Goal: Transaction & Acquisition: Purchase product/service

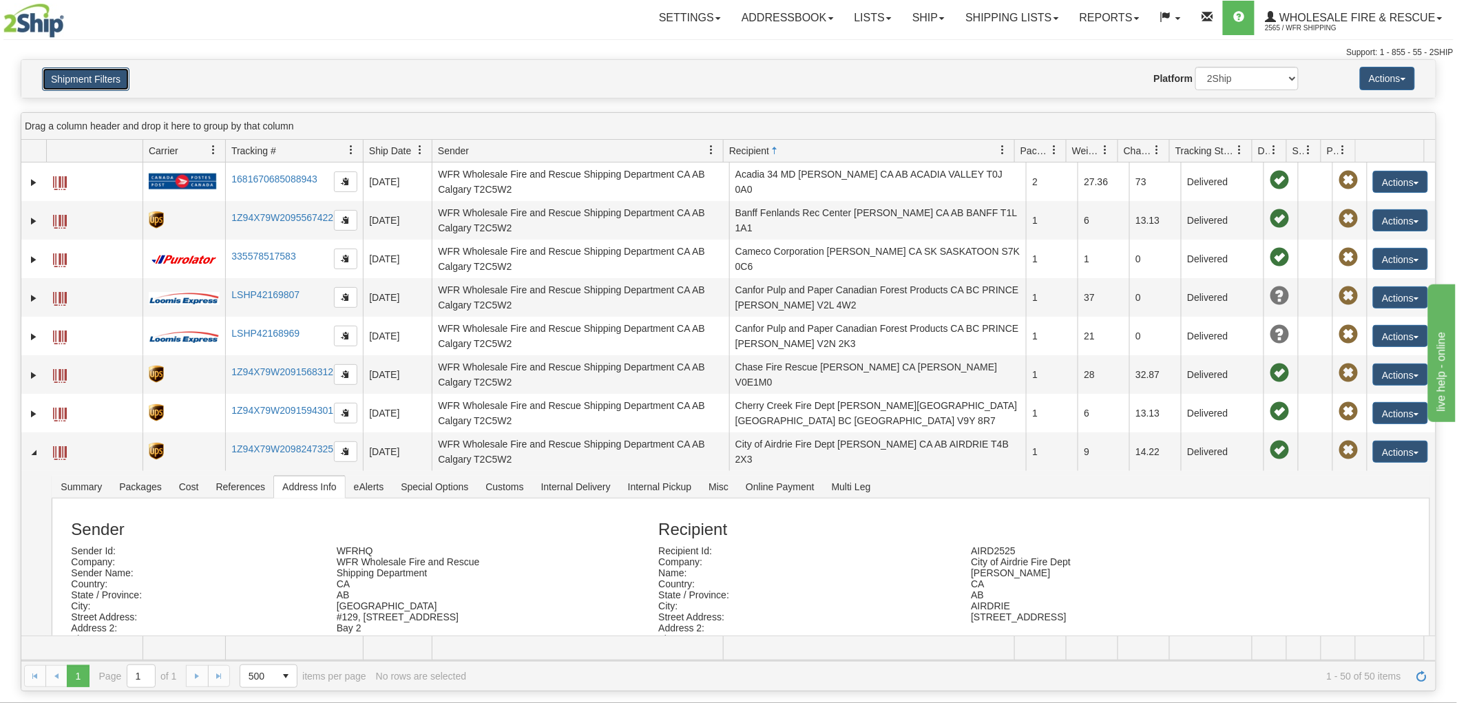
click at [80, 76] on button "Shipment Filters" at bounding box center [85, 78] width 87 height 23
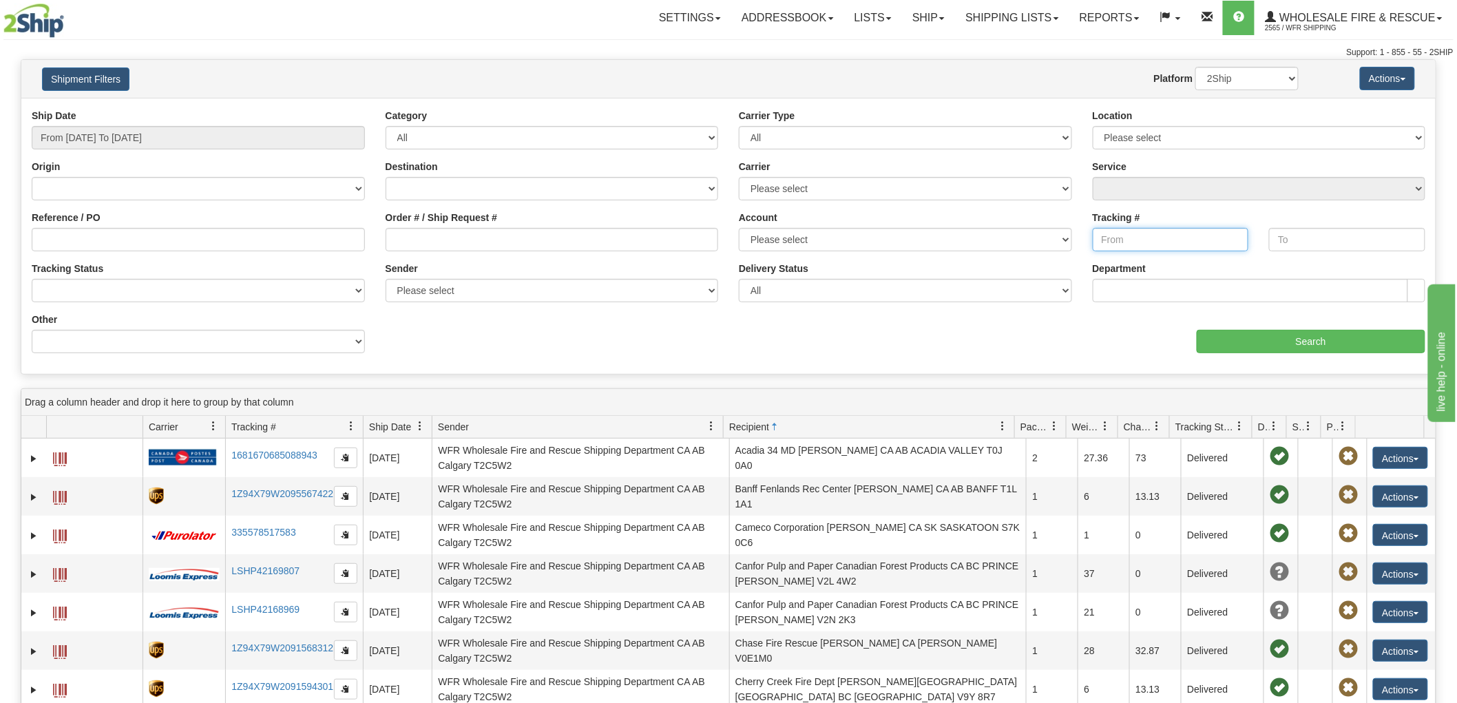
click at [1146, 244] on input "Tracking #" at bounding box center [1171, 239] width 156 height 23
drag, startPoint x: 1318, startPoint y: 99, endPoint x: 1209, endPoint y: 117, distance: 110.9
click at [1318, 99] on div "Ship Date From [DATE] To [DATE] Category All Inbound Outbound Carrier Type All …" at bounding box center [728, 236] width 1414 height 276
click at [1139, 238] on input "Tracking #" at bounding box center [1171, 239] width 156 height 23
paste input "1681670401242116"
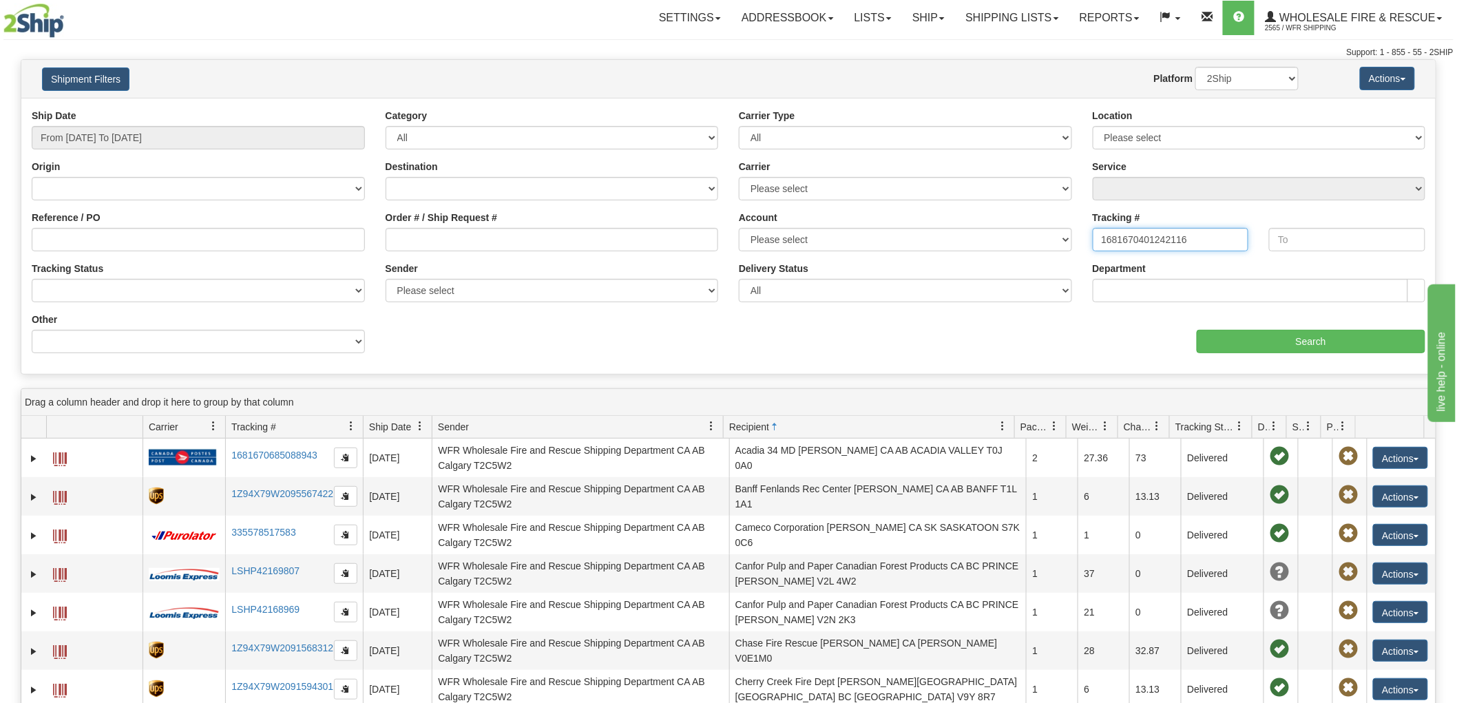
type input "1681670401242116"
click at [220, 138] on input "From [DATE] To [DATE]" at bounding box center [198, 137] width 333 height 23
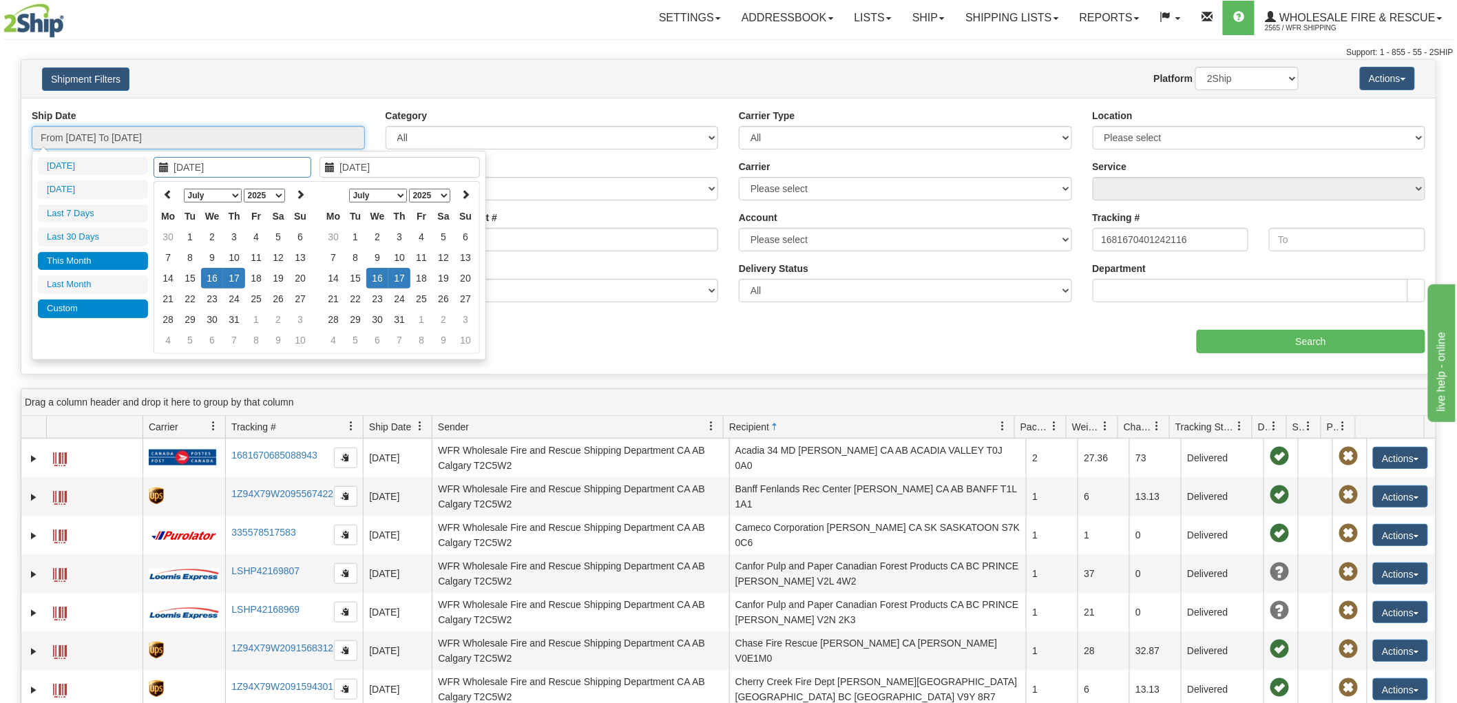
type input "[DATE]"
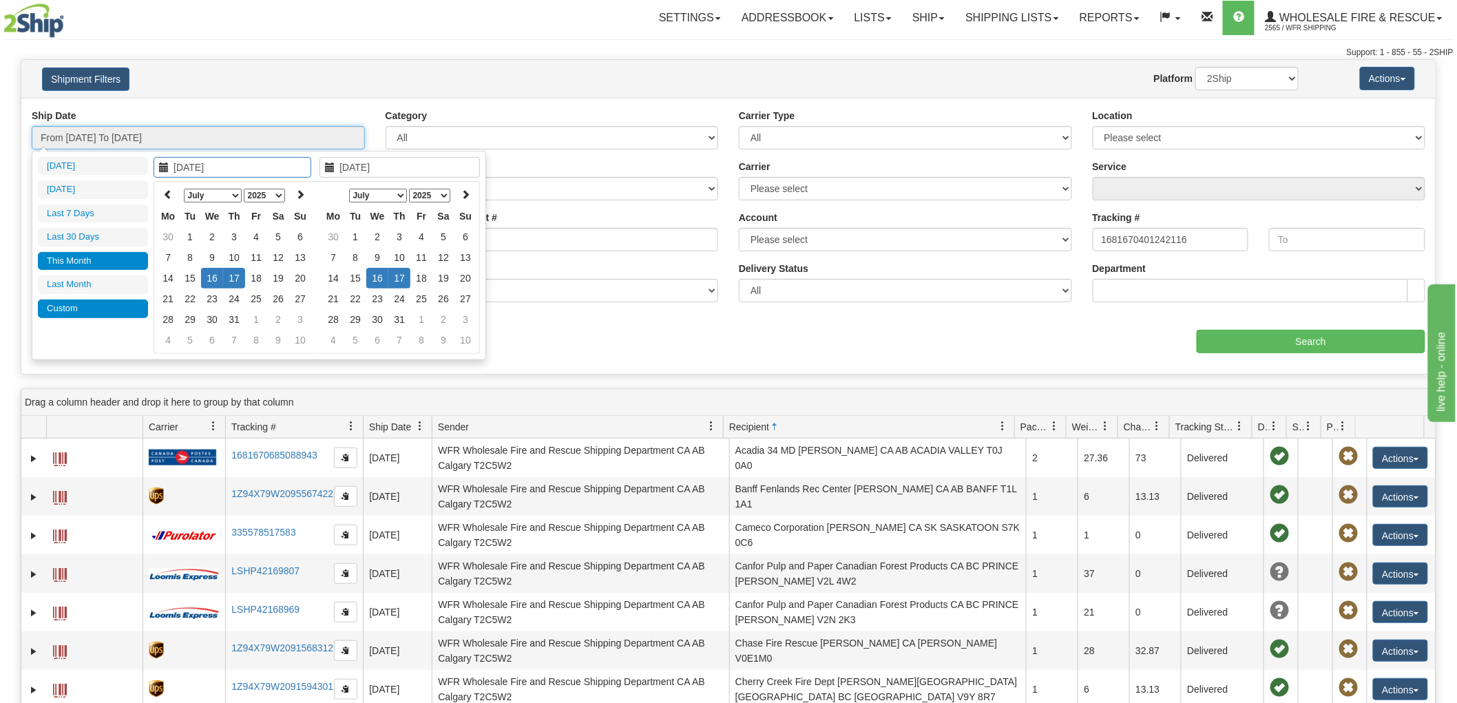
type input "[DATE]"
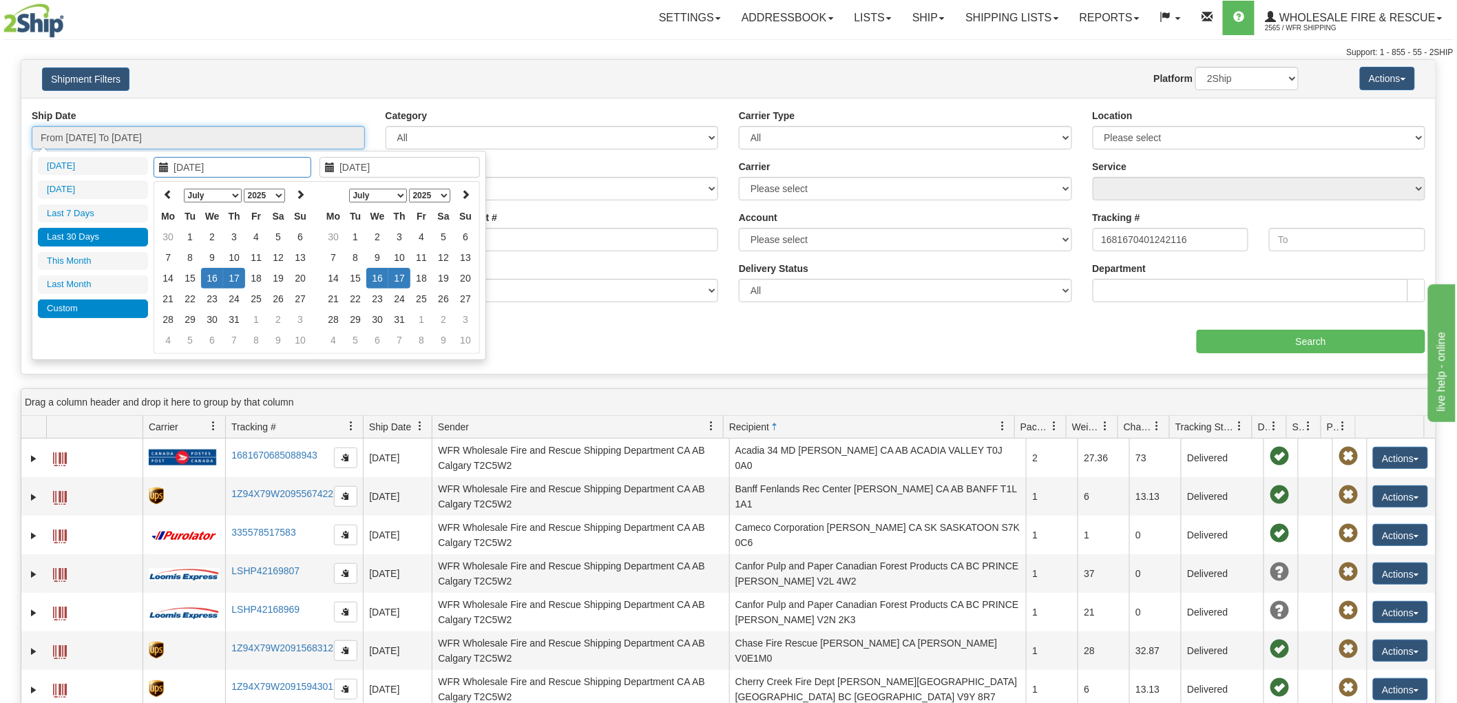
type input "[DATE]"
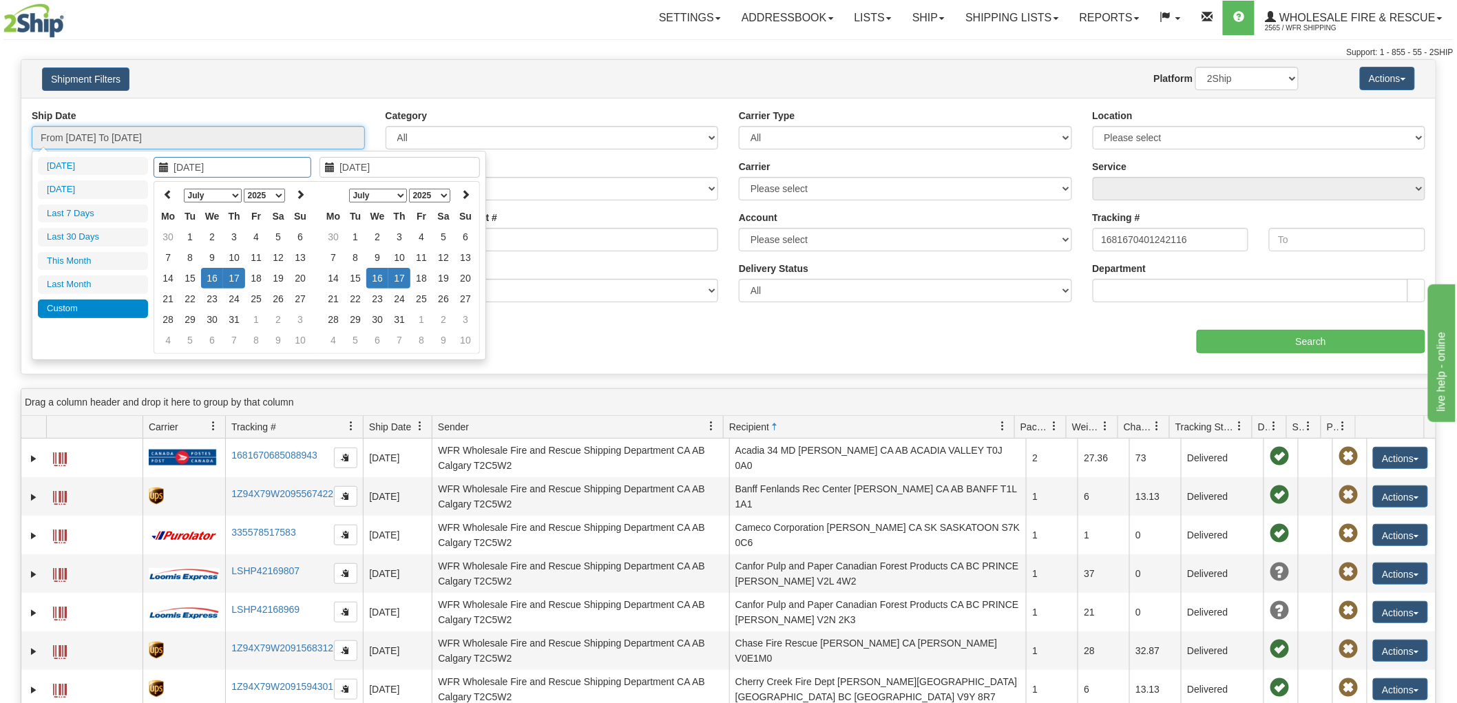
type input "[DATE]"
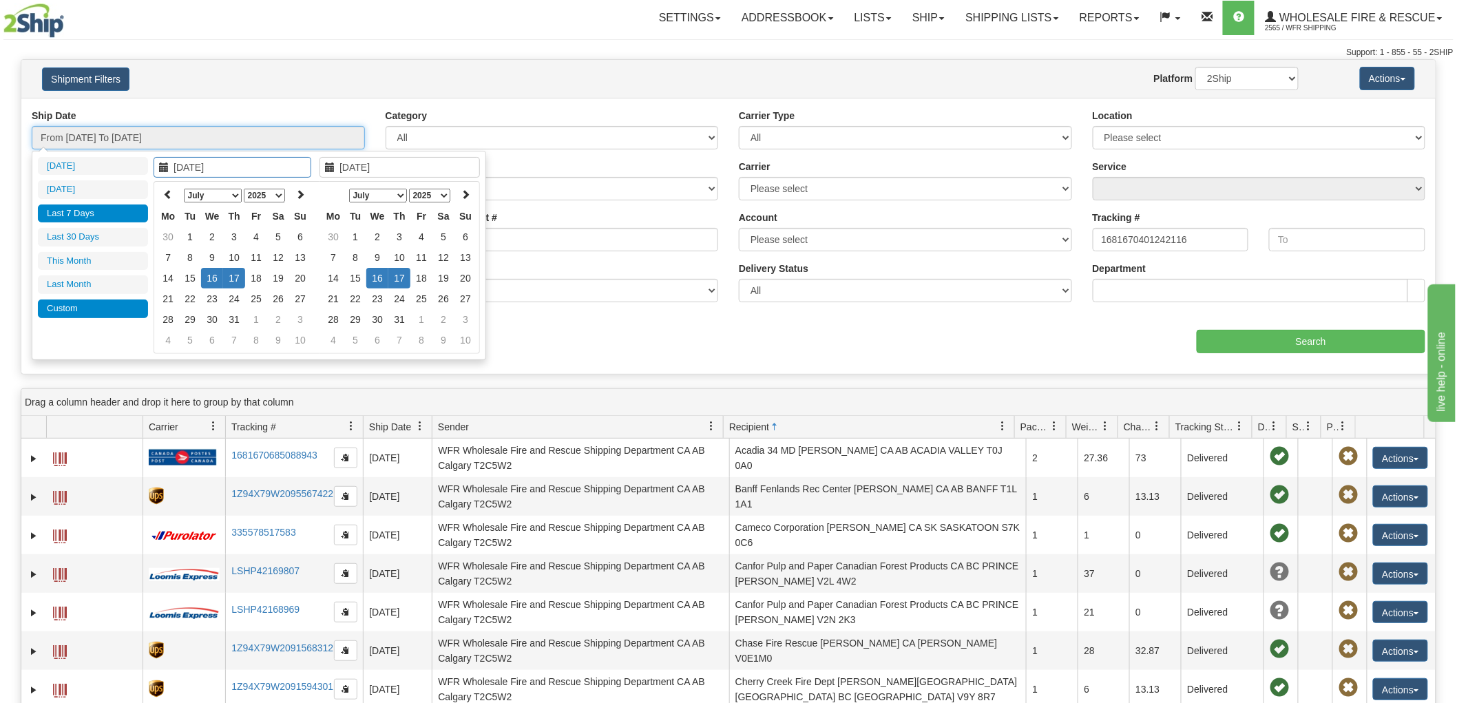
type input "[DATE]"
click at [79, 209] on li "Last 7 Days" at bounding box center [93, 213] width 110 height 19
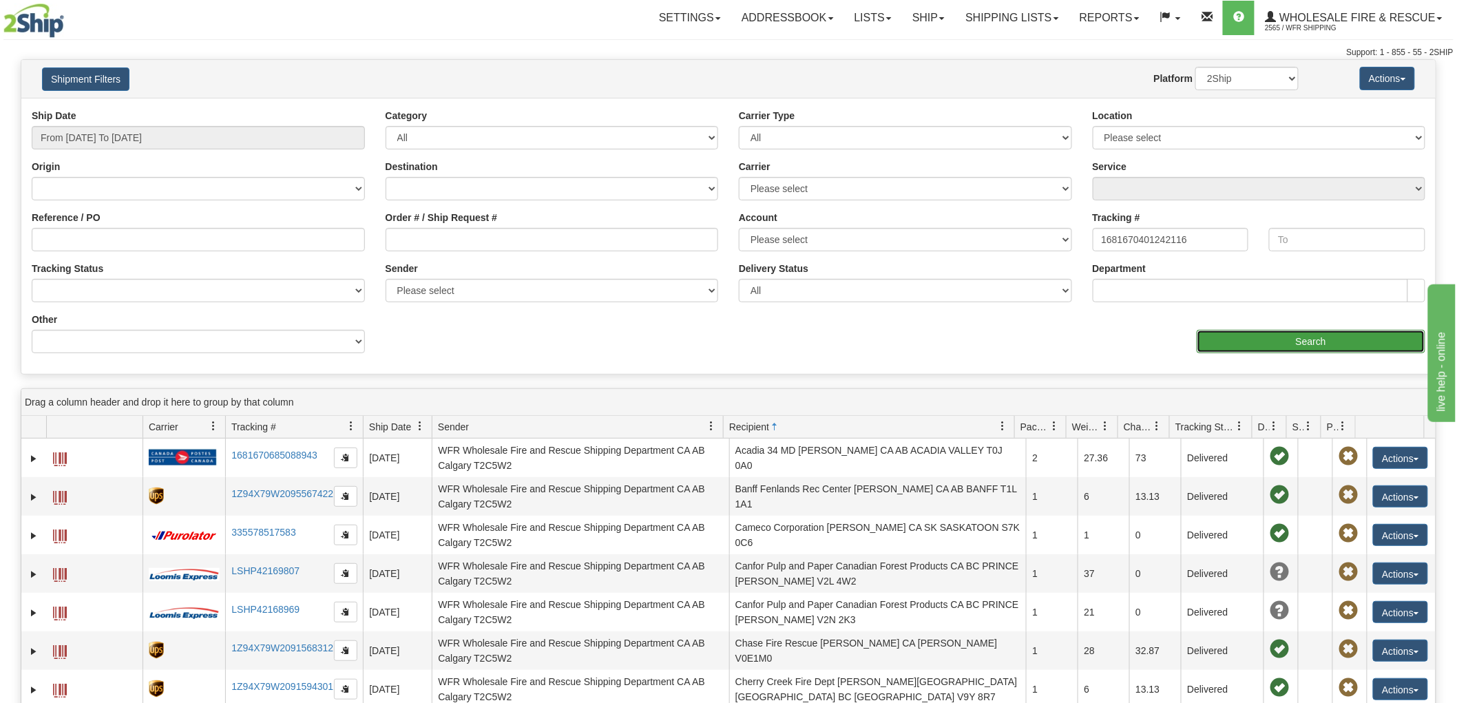
click at [1247, 343] on input "Search" at bounding box center [1311, 341] width 229 height 23
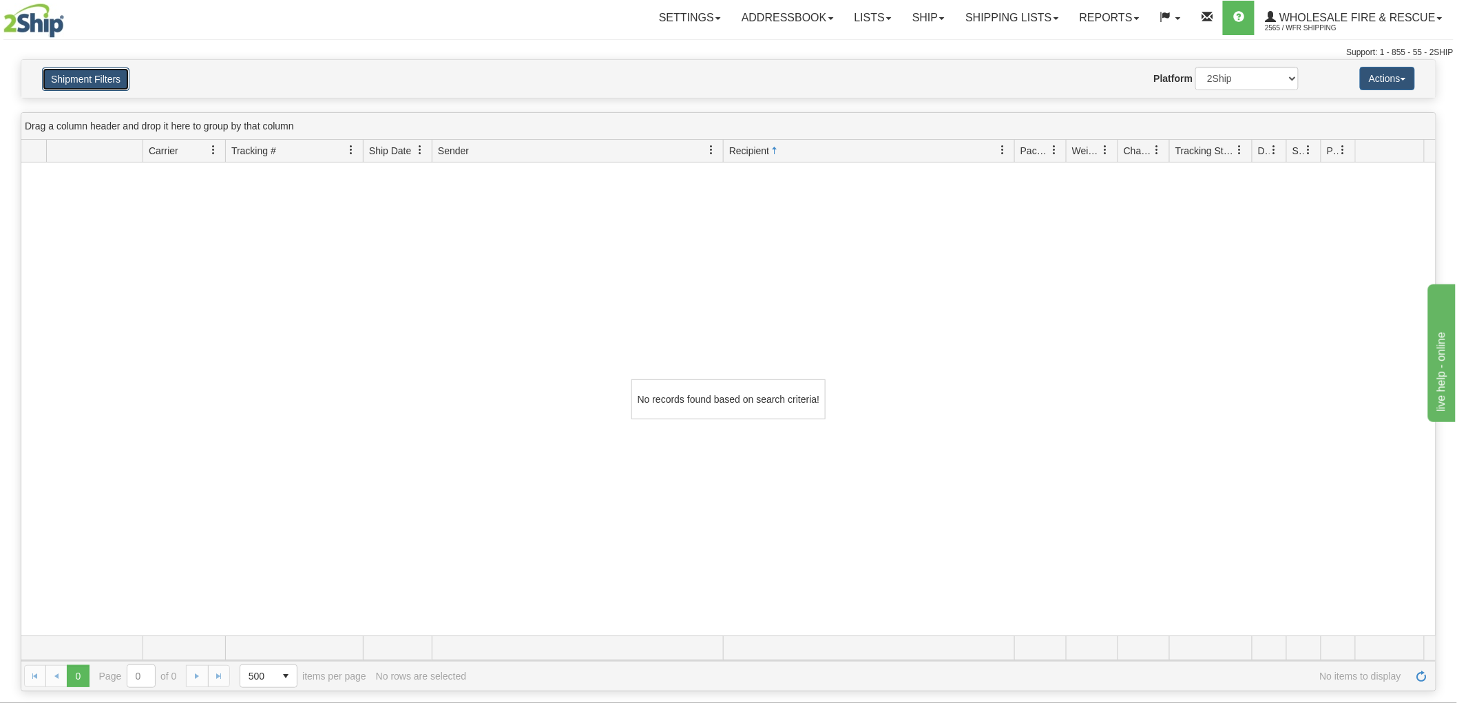
click at [106, 83] on button "Shipment Filters" at bounding box center [85, 78] width 87 height 23
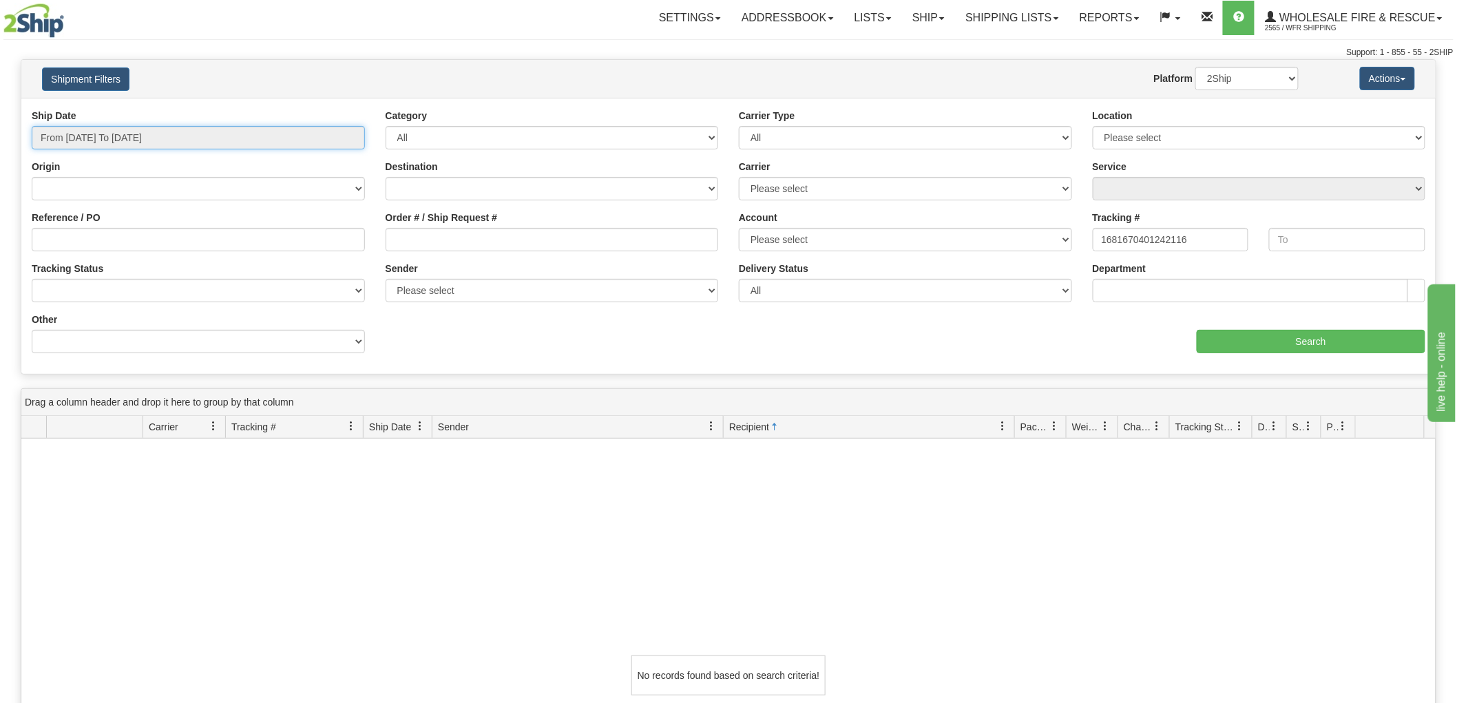
click at [325, 142] on input "From [DATE] To [DATE]" at bounding box center [198, 137] width 333 height 23
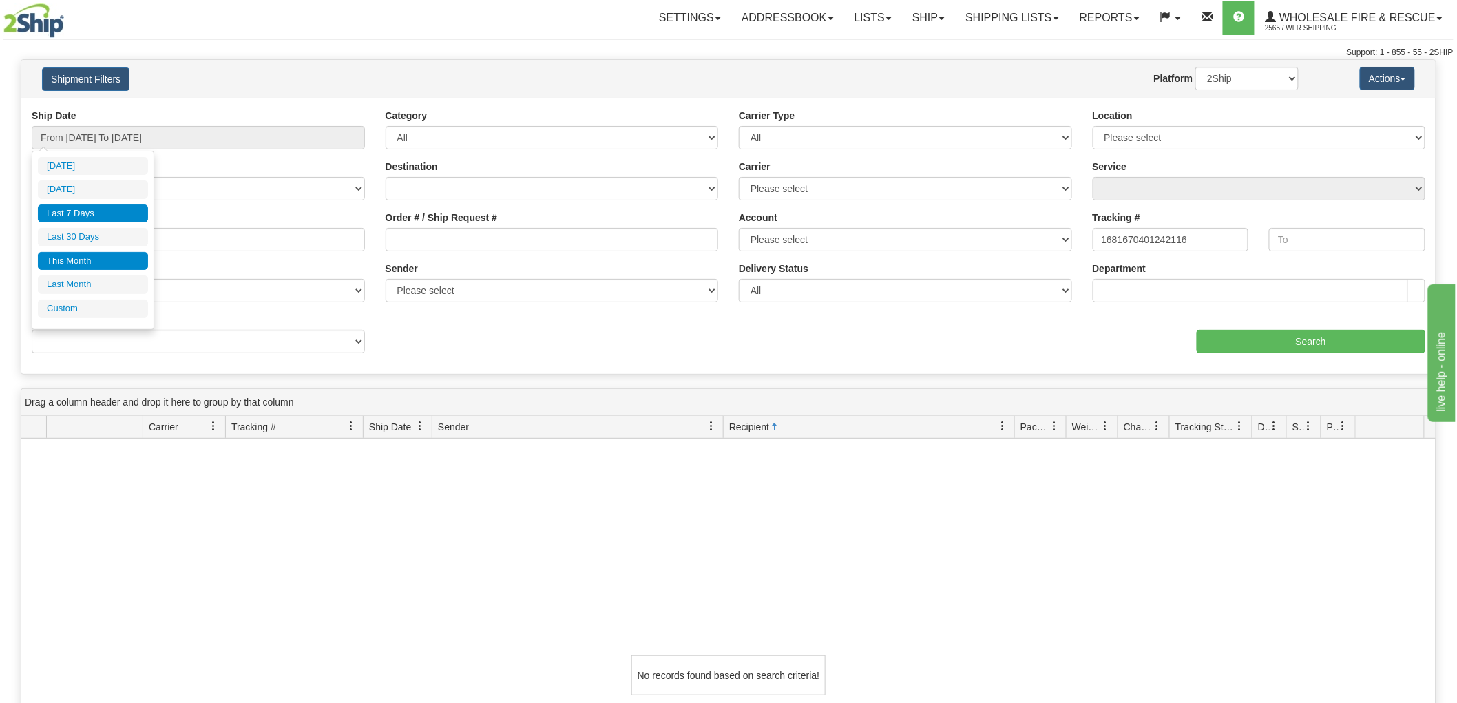
click at [88, 267] on li "This Month" at bounding box center [93, 261] width 110 height 19
type input "From [DATE] To [DATE]"
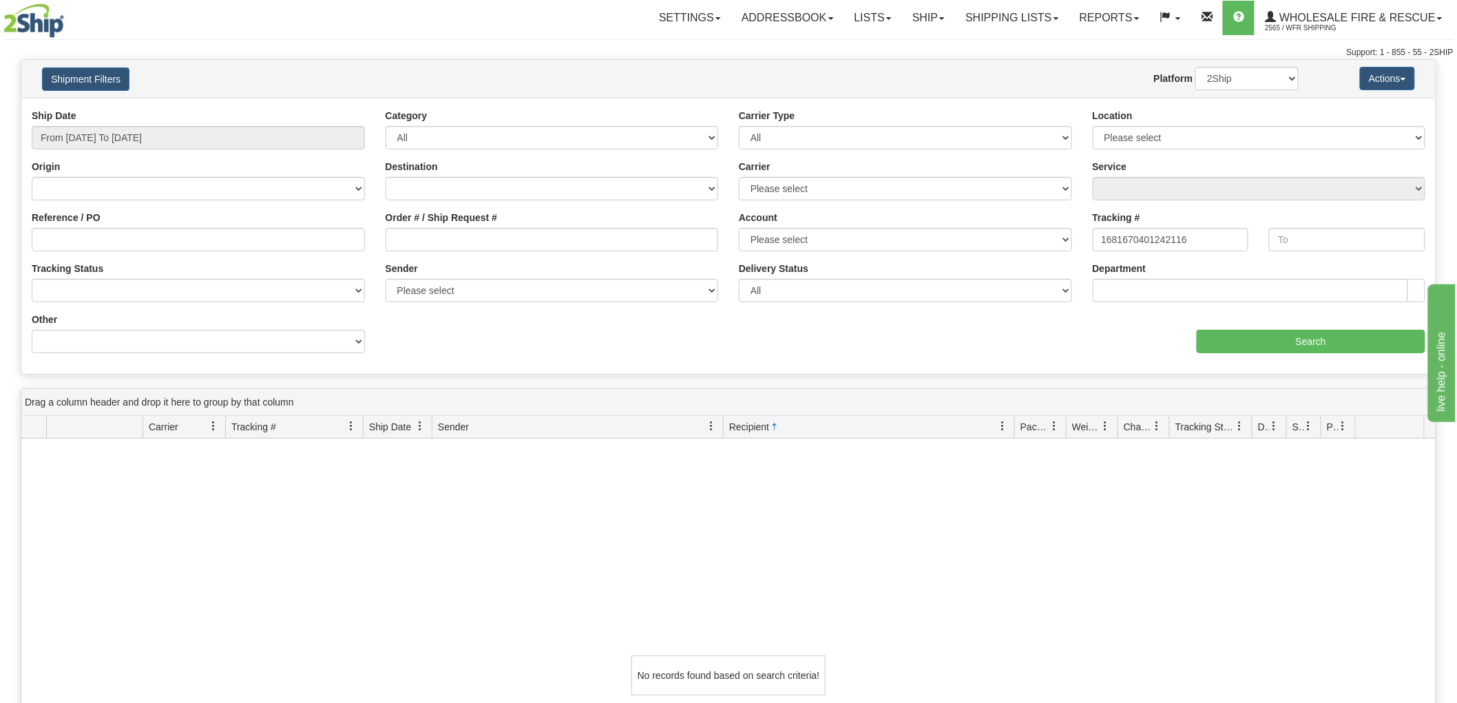
drag, startPoint x: 1289, startPoint y: 358, endPoint x: 1292, endPoint y: 349, distance: 9.4
click at [1289, 356] on div "Ship Date From [DATE] To [DATE] Category All Inbound Outbound Carrier Type All …" at bounding box center [728, 236] width 1414 height 255
click at [1296, 346] on input "Search" at bounding box center [1311, 341] width 229 height 23
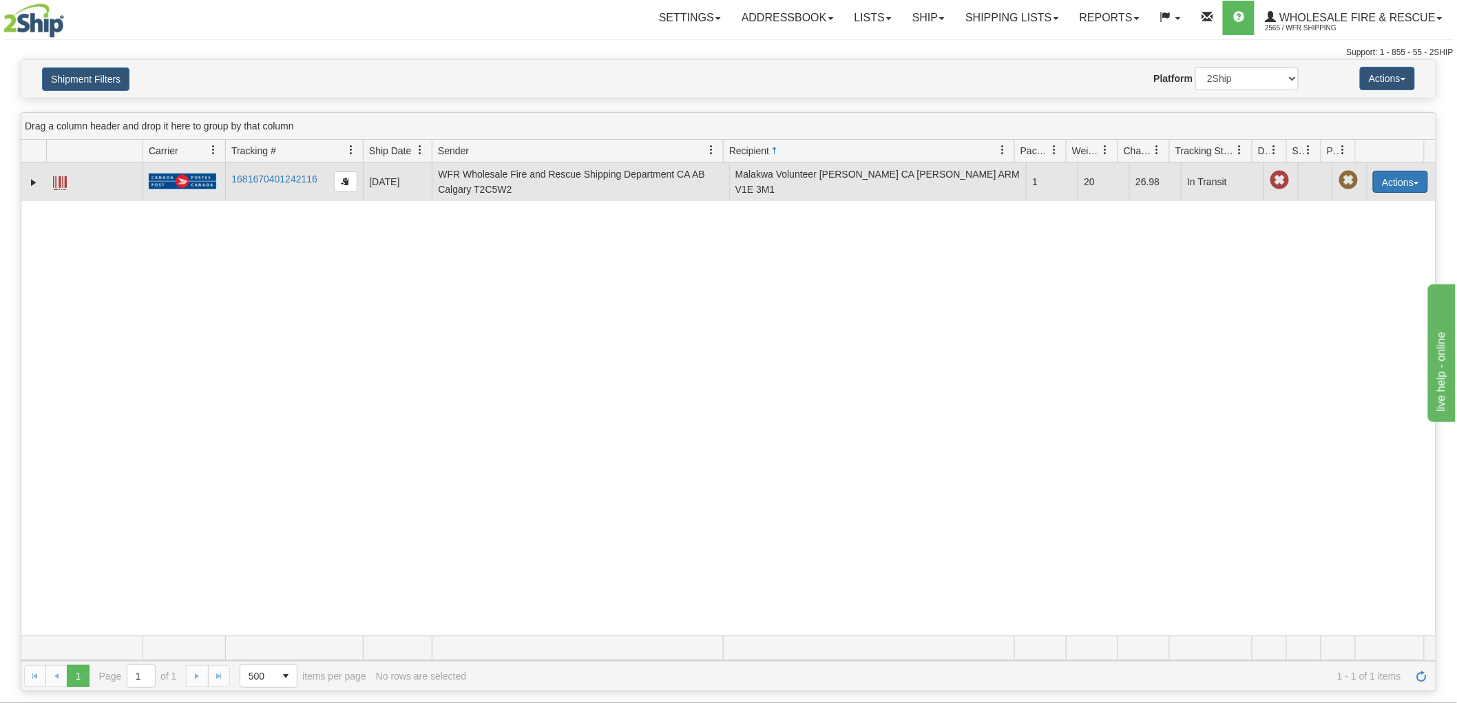
click at [1376, 179] on button "Actions" at bounding box center [1400, 182] width 55 height 22
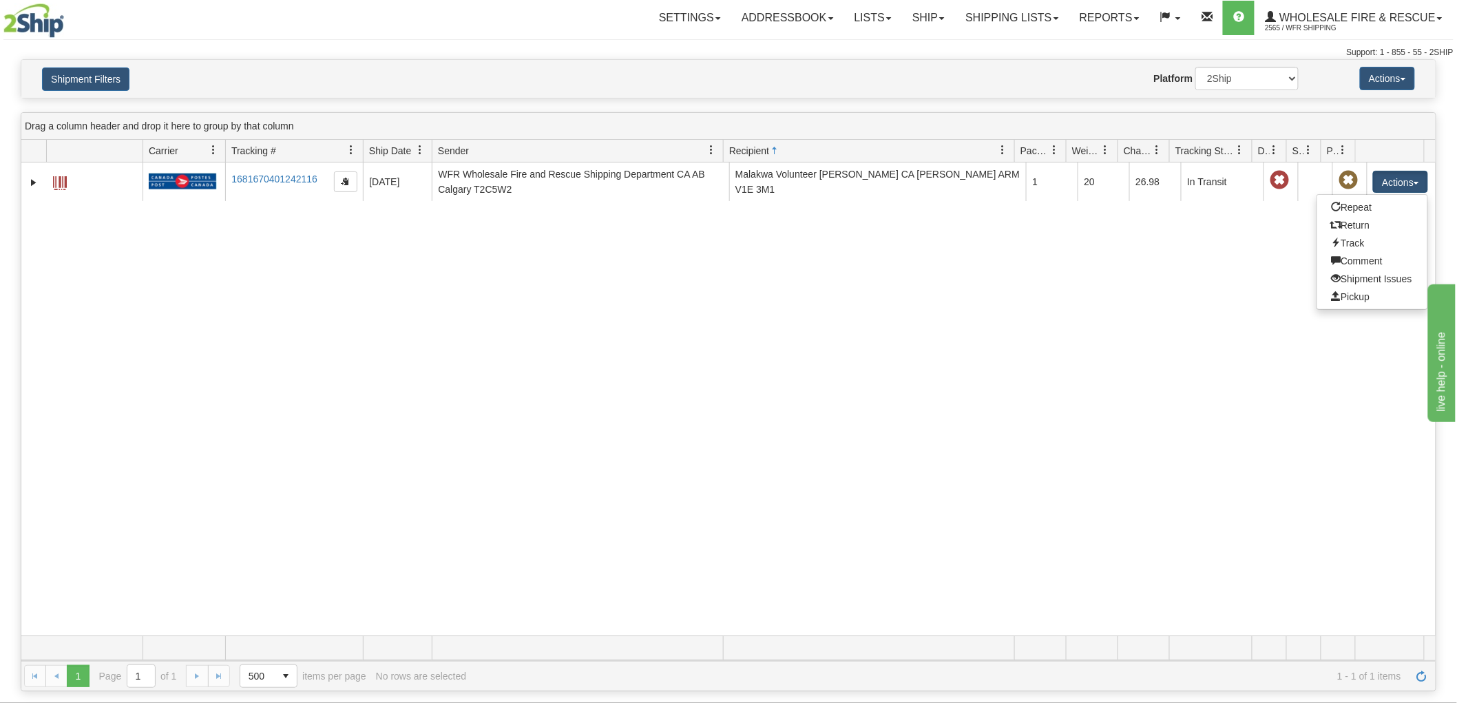
drag, startPoint x: 1095, startPoint y: 276, endPoint x: 410, endPoint y: 262, distance: 685.9
click at [1093, 276] on div "31585365 2565 1681670401242116 [DATE] [DATE] 11:02:22 AM WFR Wholesale Fire and…" at bounding box center [728, 398] width 1414 height 473
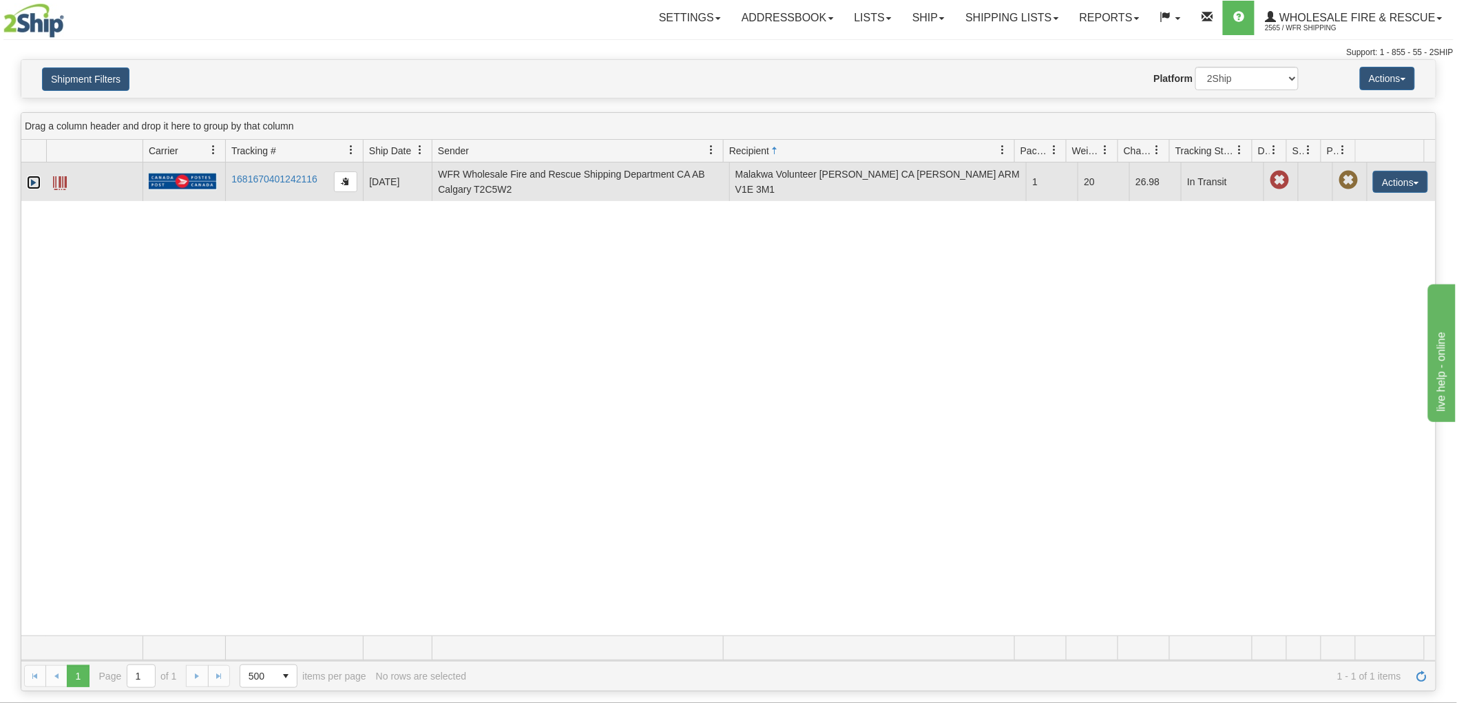
click at [32, 177] on link "Expand" at bounding box center [34, 183] width 14 height 14
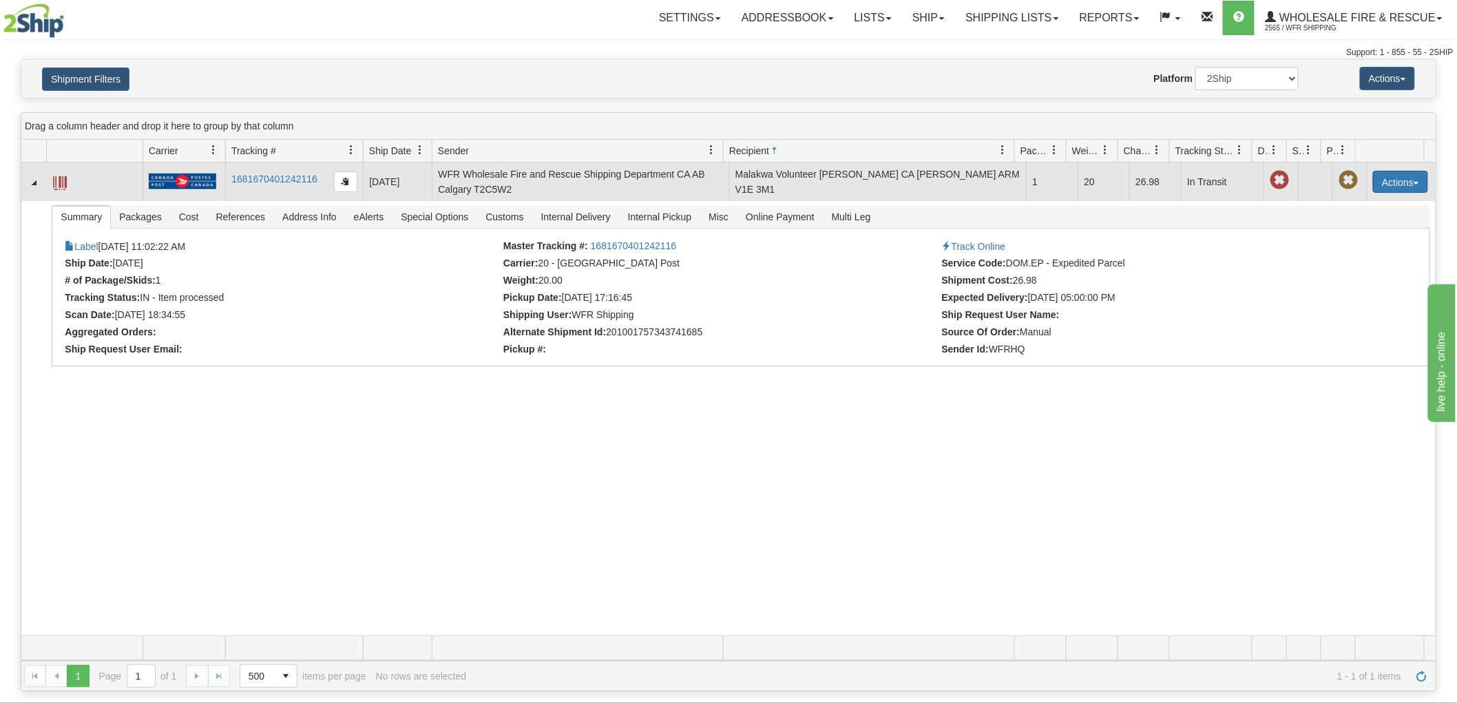
click at [1407, 191] on button "Actions" at bounding box center [1400, 182] width 55 height 22
click at [1393, 275] on link "Shipment Issues" at bounding box center [1372, 279] width 110 height 18
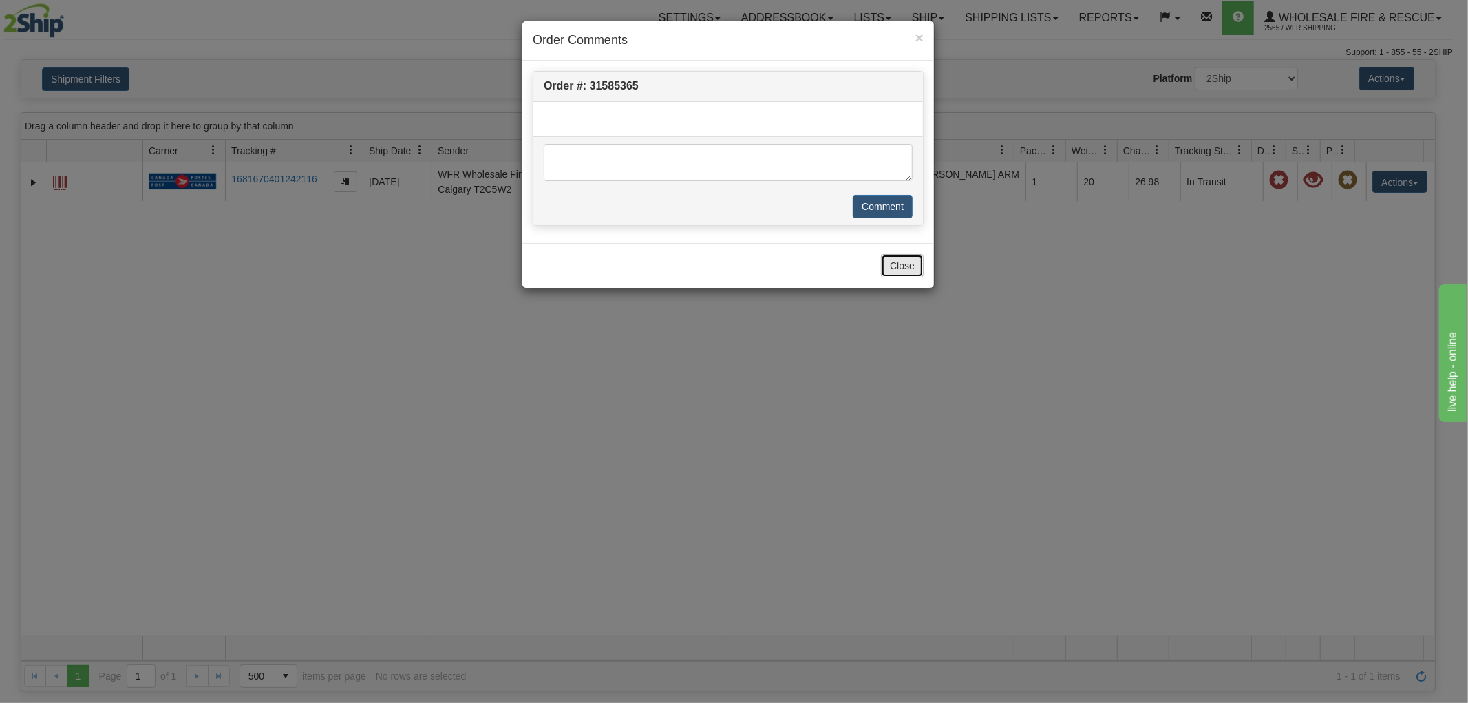
click at [907, 264] on button "Close" at bounding box center [902, 265] width 43 height 23
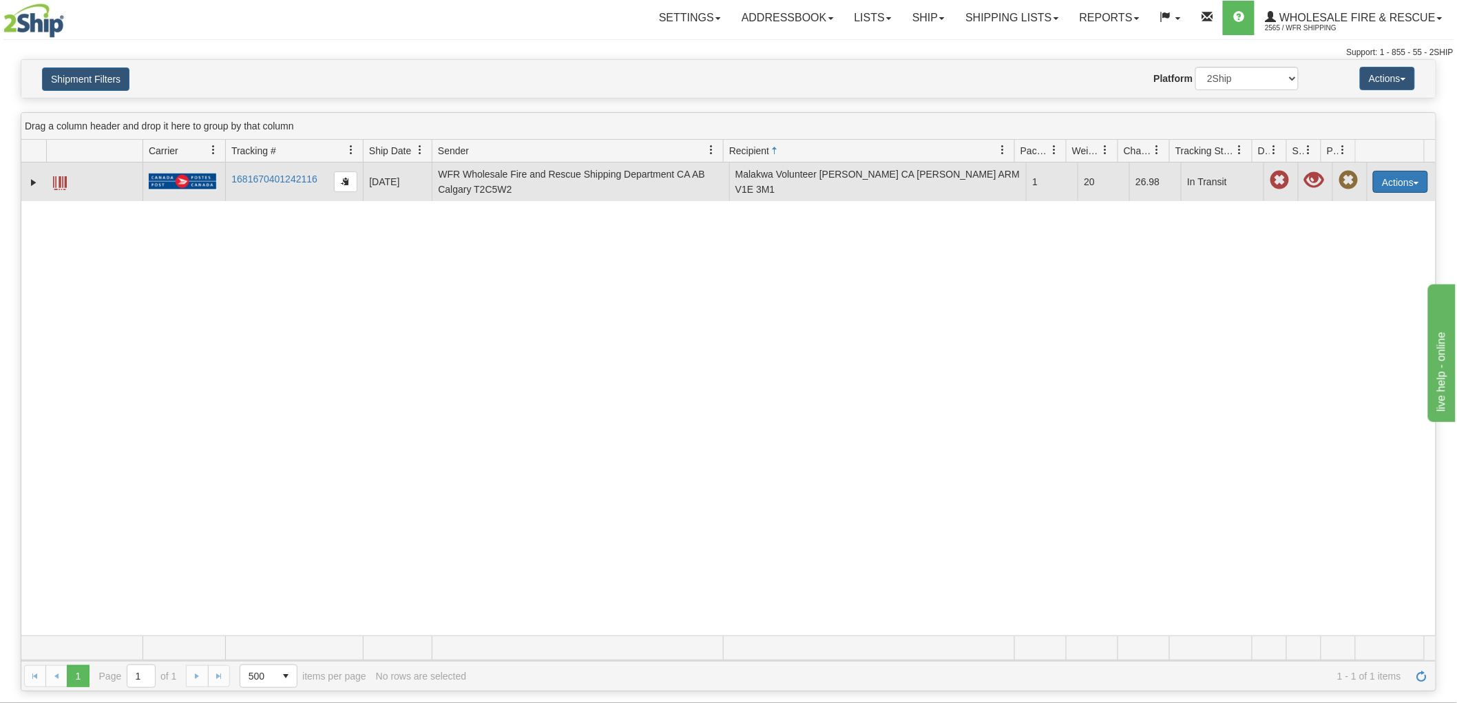
click at [1414, 189] on button "Actions" at bounding box center [1400, 182] width 55 height 22
click at [1319, 202] on link "Repeat" at bounding box center [1360, 207] width 136 height 18
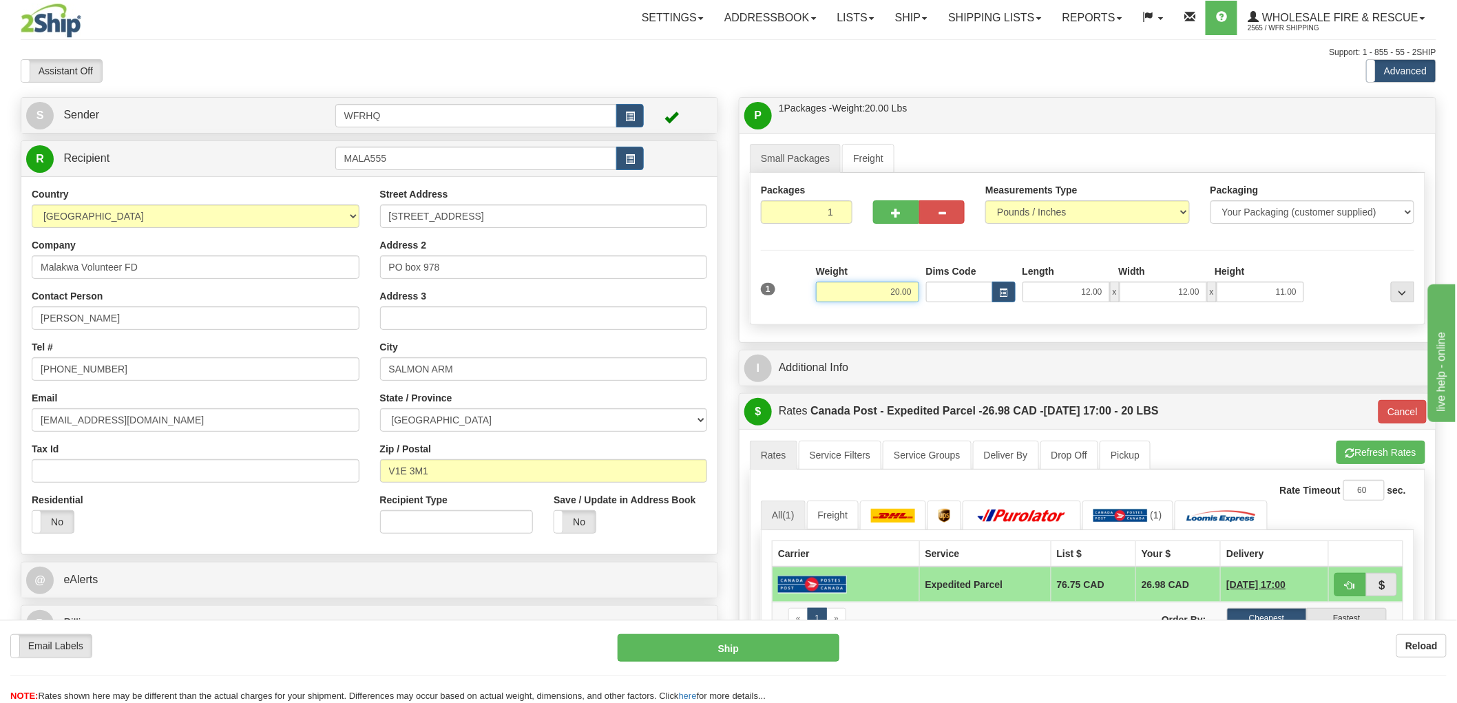
drag, startPoint x: 889, startPoint y: 290, endPoint x: 933, endPoint y: 292, distance: 44.1
click at [933, 292] on div "1 Weight 20.00 Dims Code x x" at bounding box center [1087, 288] width 660 height 49
type input "10.00"
type input "DOM.EP"
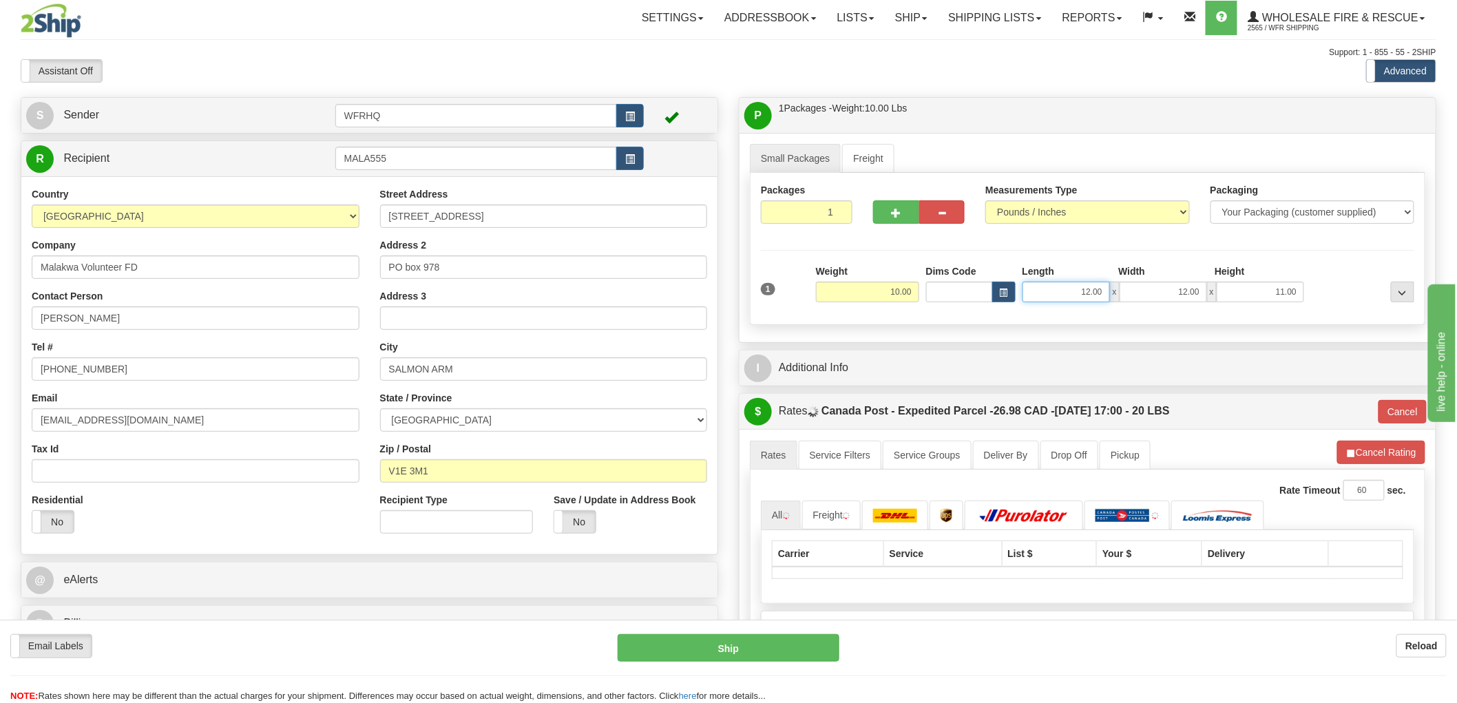
drag, startPoint x: 1075, startPoint y: 292, endPoint x: 1199, endPoint y: 288, distance: 124.7
click at [1199, 288] on div "12.00 x 12.00 x 11.00" at bounding box center [1163, 292] width 282 height 21
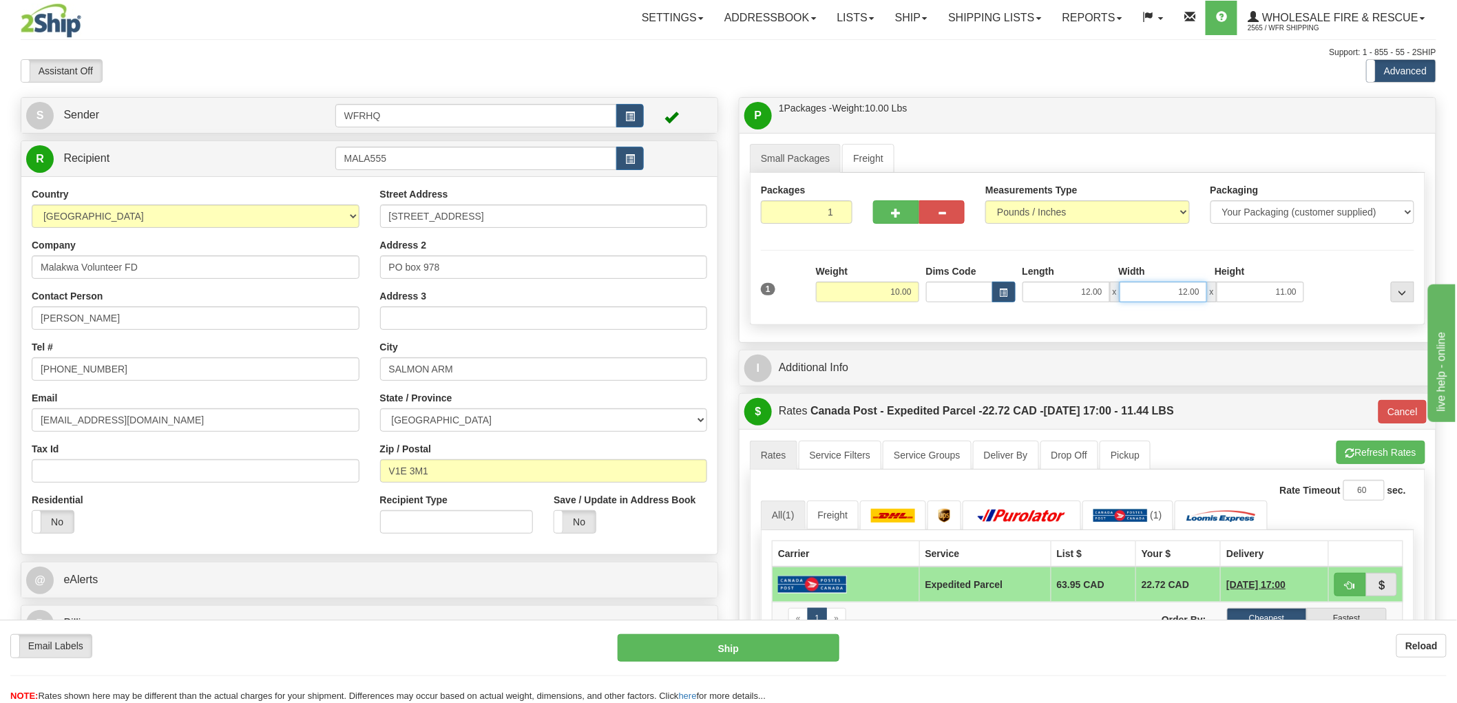
click at [1172, 293] on input "12.00" at bounding box center [1162, 292] width 87 height 21
drag, startPoint x: 1172, startPoint y: 293, endPoint x: 1263, endPoint y: 293, distance: 90.9
click at [1263, 293] on div "12.00 x 12.00 x 11.00" at bounding box center [1163, 292] width 282 height 21
type input "11.00"
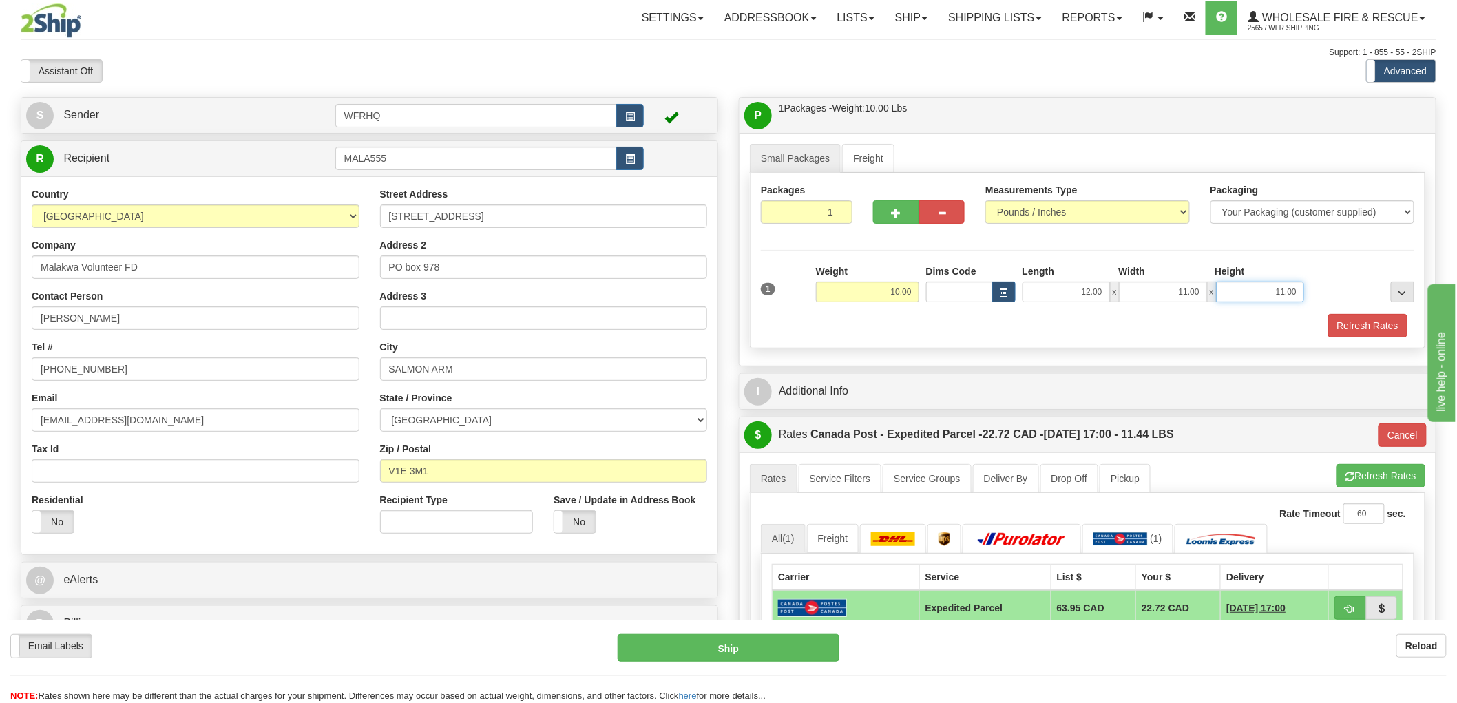
click at [1258, 293] on input "11.00" at bounding box center [1260, 292] width 87 height 21
drag, startPoint x: 1281, startPoint y: 292, endPoint x: 1338, endPoint y: 289, distance: 56.5
click at [1338, 289] on div "1 Weight 10.00 Dims Code x x" at bounding box center [1087, 288] width 660 height 49
type input "6.00"
click at [896, 211] on span "button" at bounding box center [896, 213] width 10 height 9
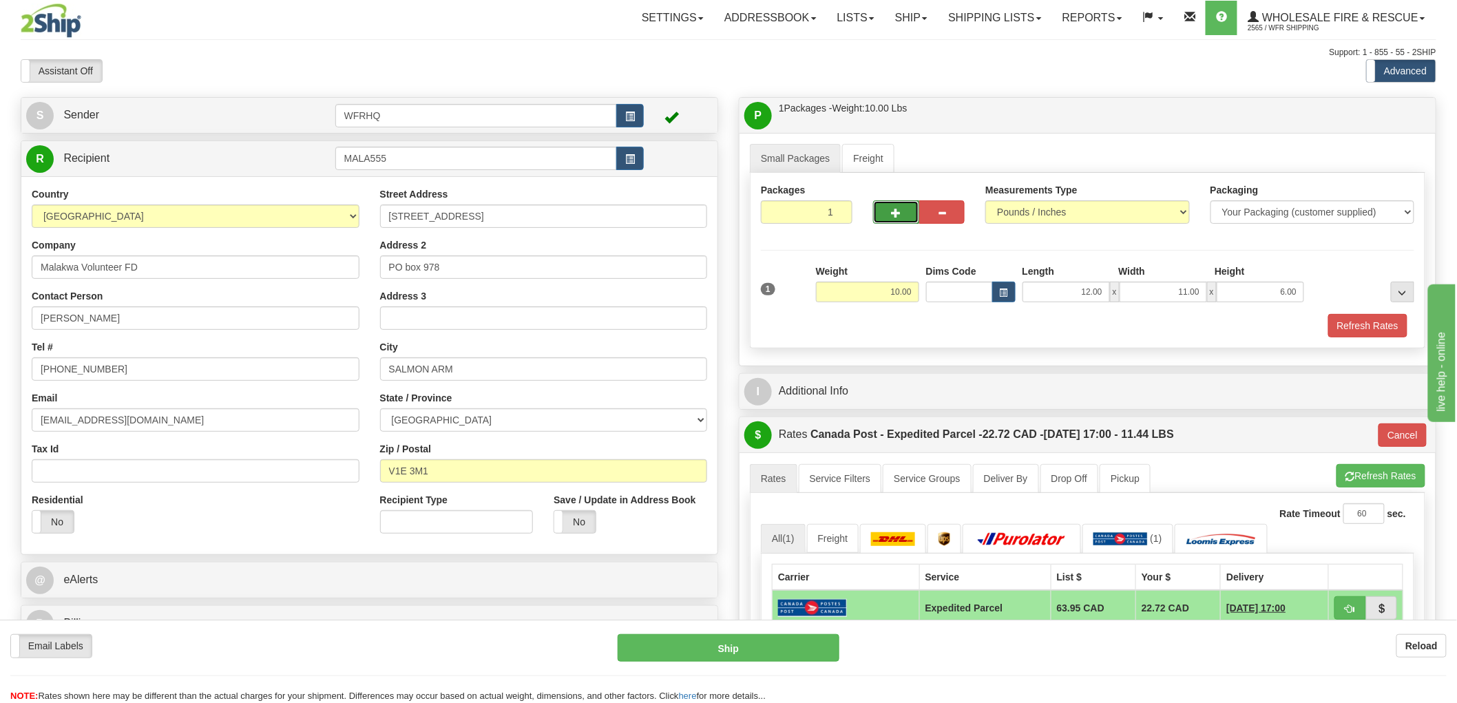
radio input "true"
type input "2"
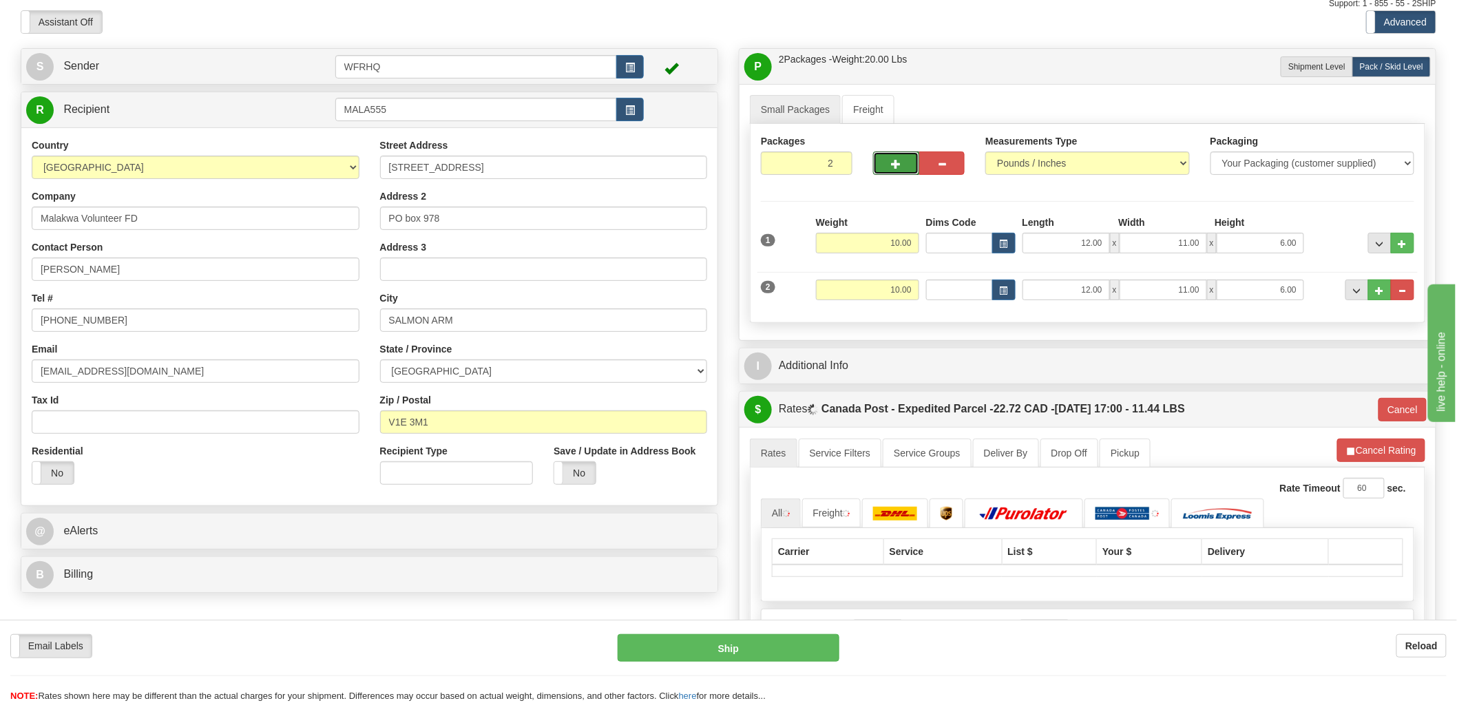
scroll to position [76, 0]
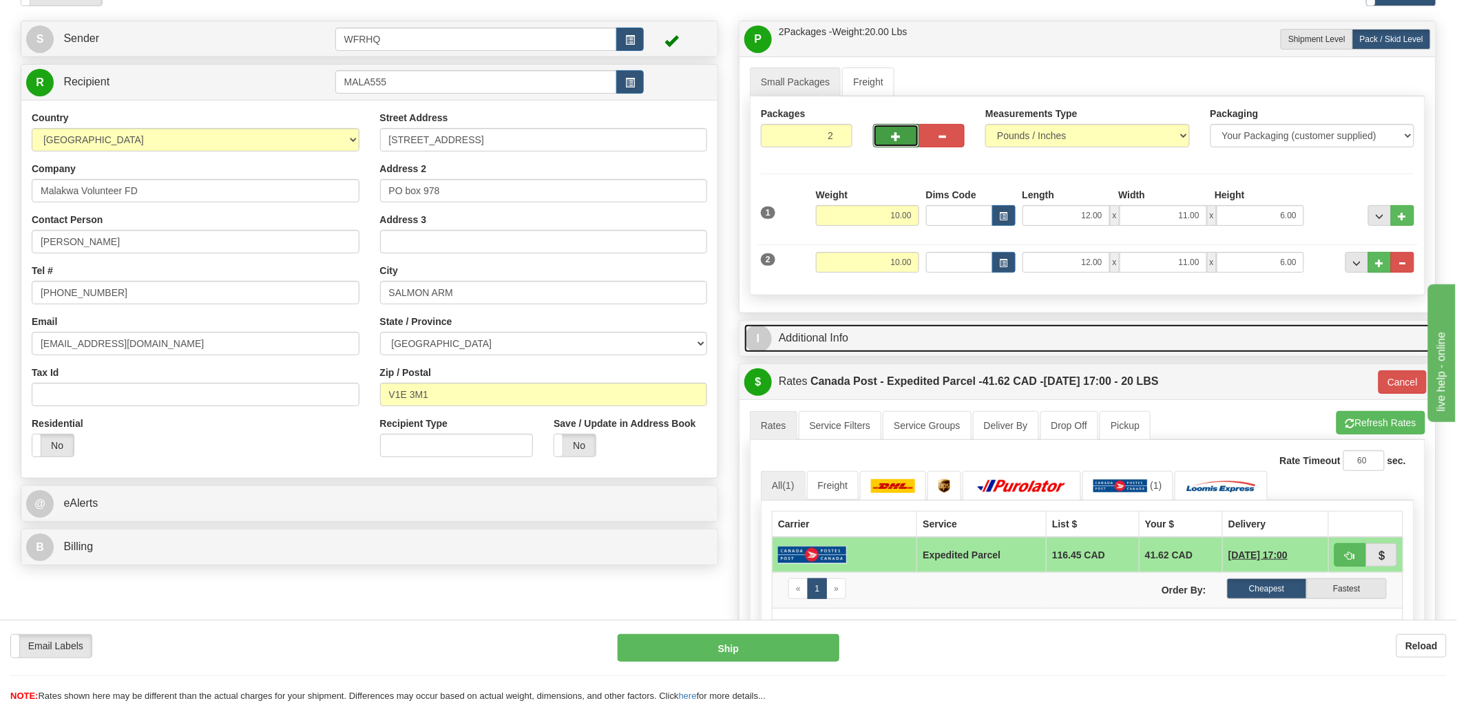
click at [829, 341] on link "I Additional Info" at bounding box center [1087, 338] width 686 height 28
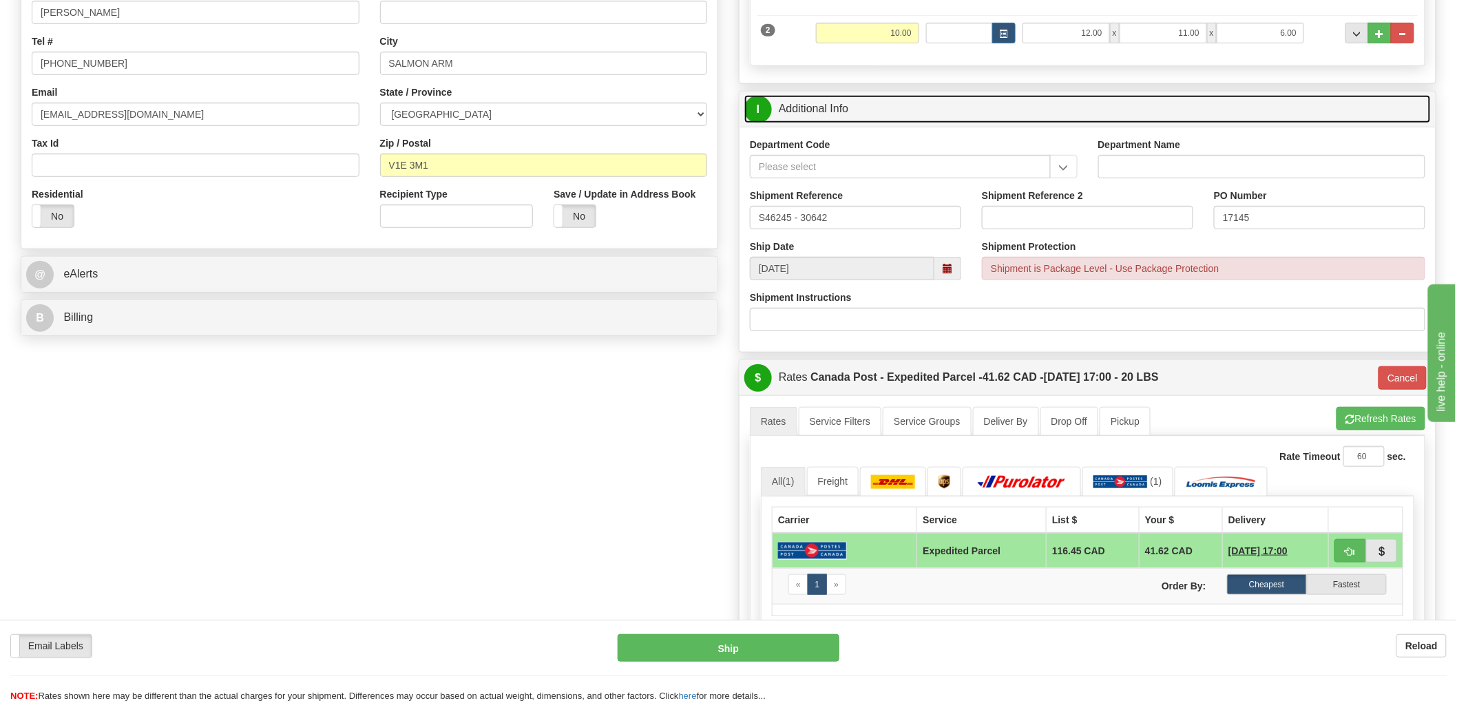
scroll to position [459, 0]
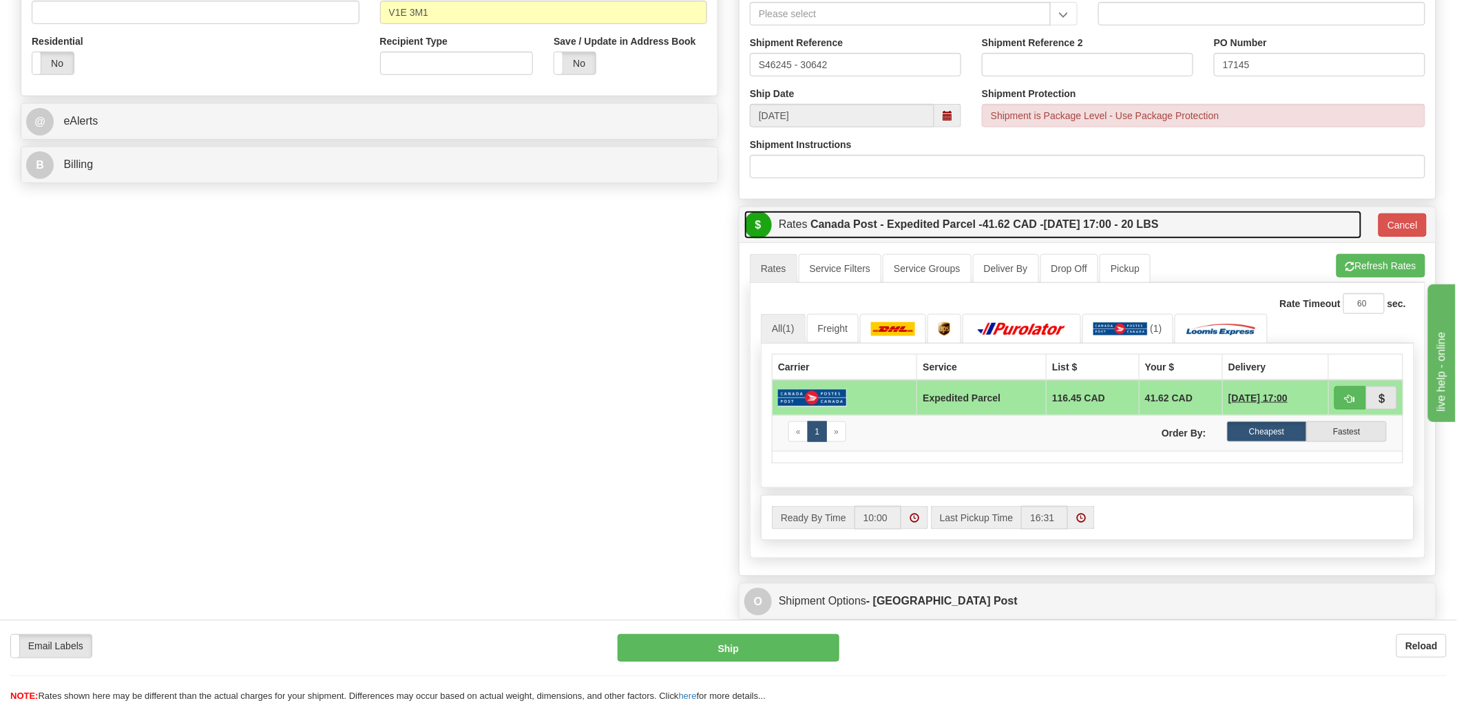
click at [1229, 220] on link "$ Rates Canada Post - Expedited Parcel - 41.62 CAD - 09/19/2025 17:00 - 20 LBS" at bounding box center [1053, 225] width 618 height 28
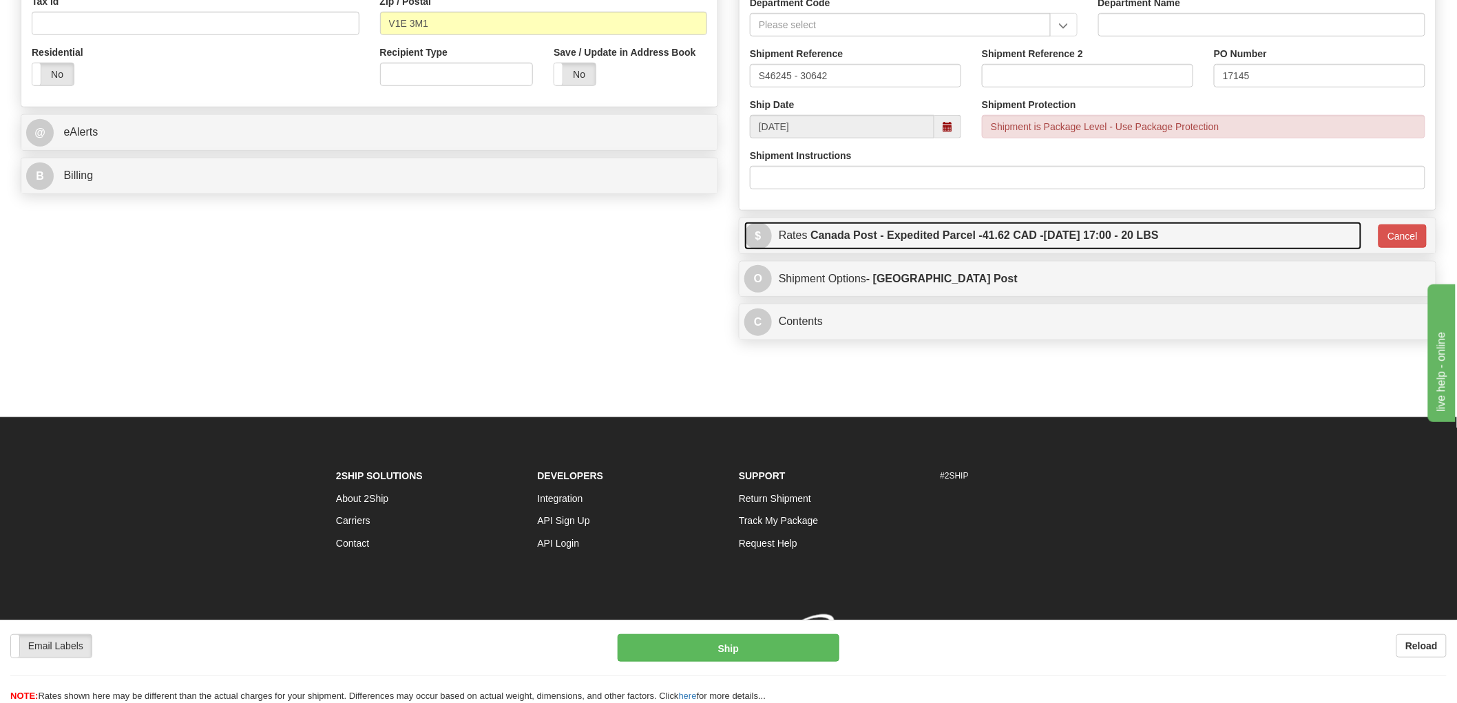
scroll to position [457, 0]
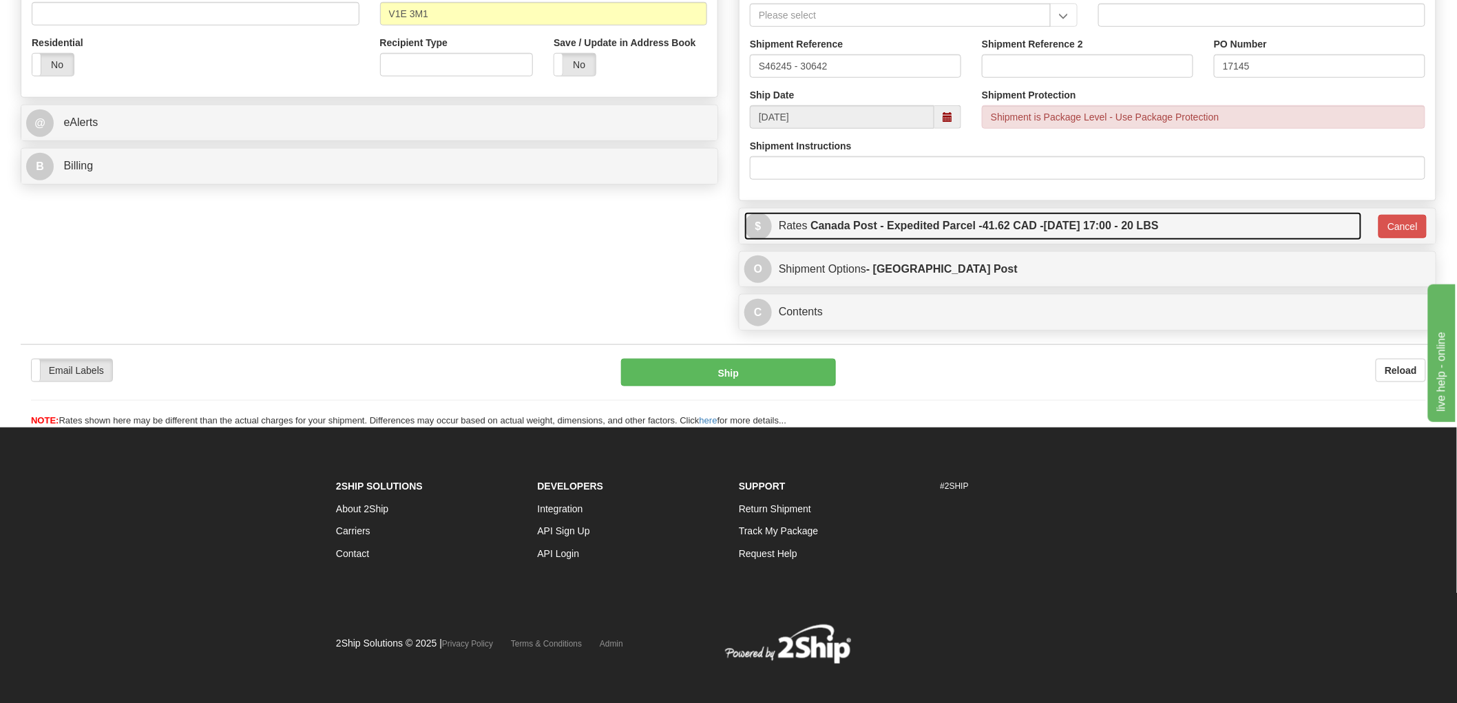
click at [1208, 223] on link "$ Rates Canada Post - Expedited Parcel - 41.62 CAD - 09/19/2025 17:00 - 20 LBS" at bounding box center [1053, 226] width 618 height 28
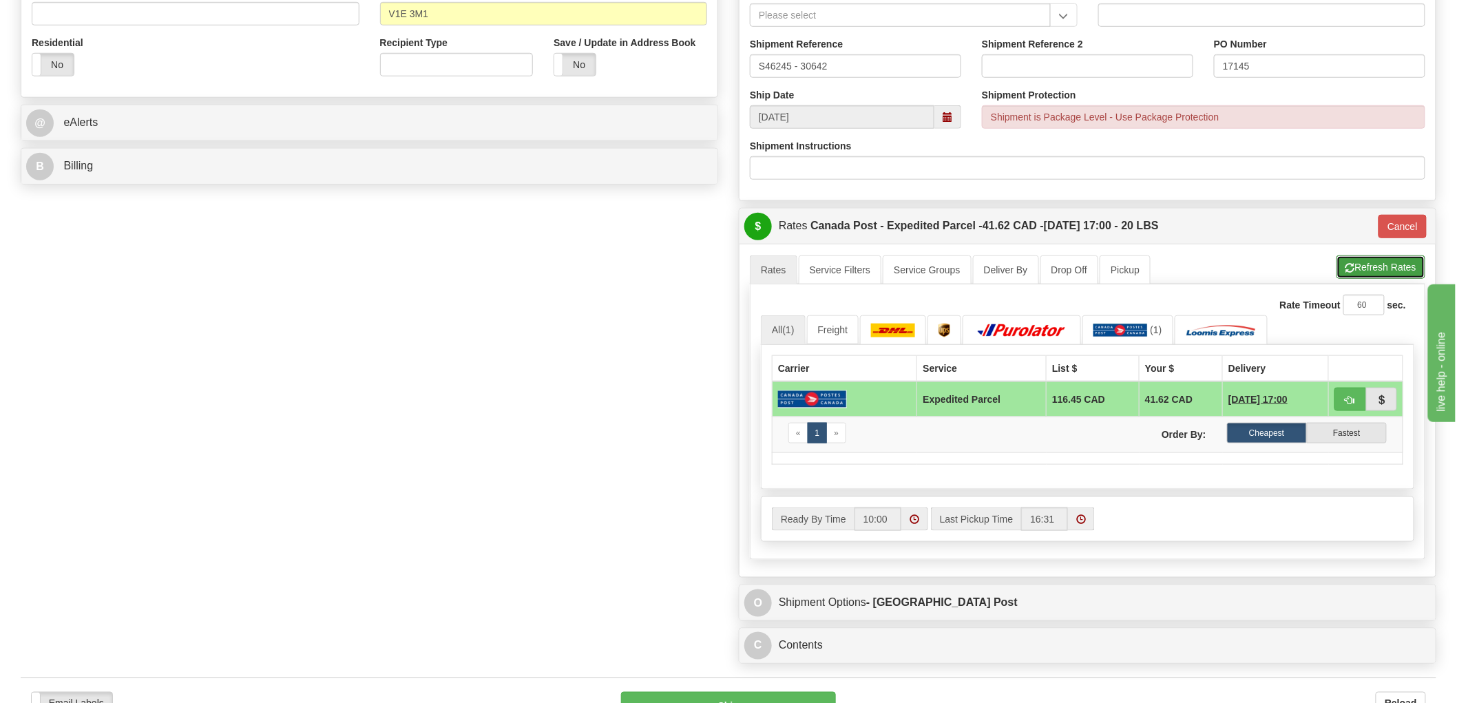
click at [1366, 266] on button "Refresh Rates" at bounding box center [1380, 266] width 89 height 23
type input "DOM.EP"
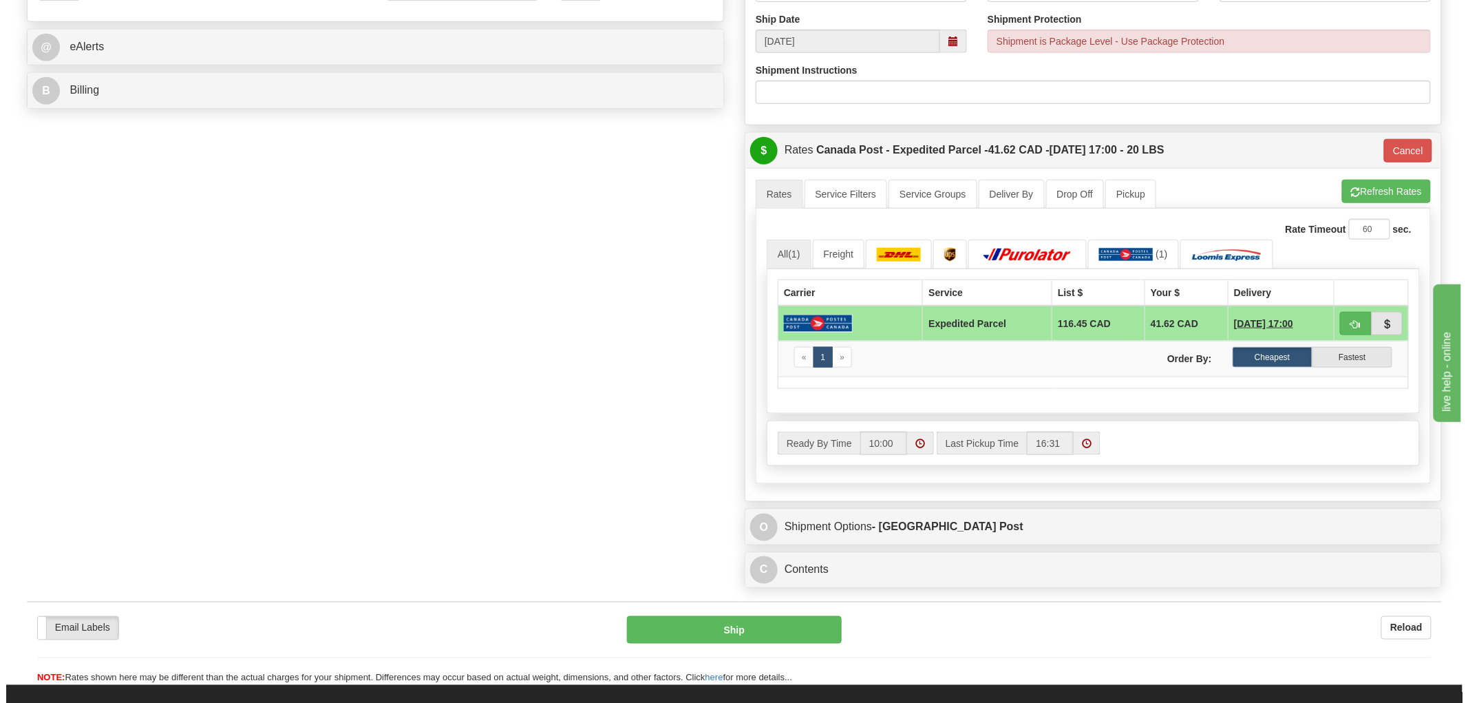
scroll to position [534, 0]
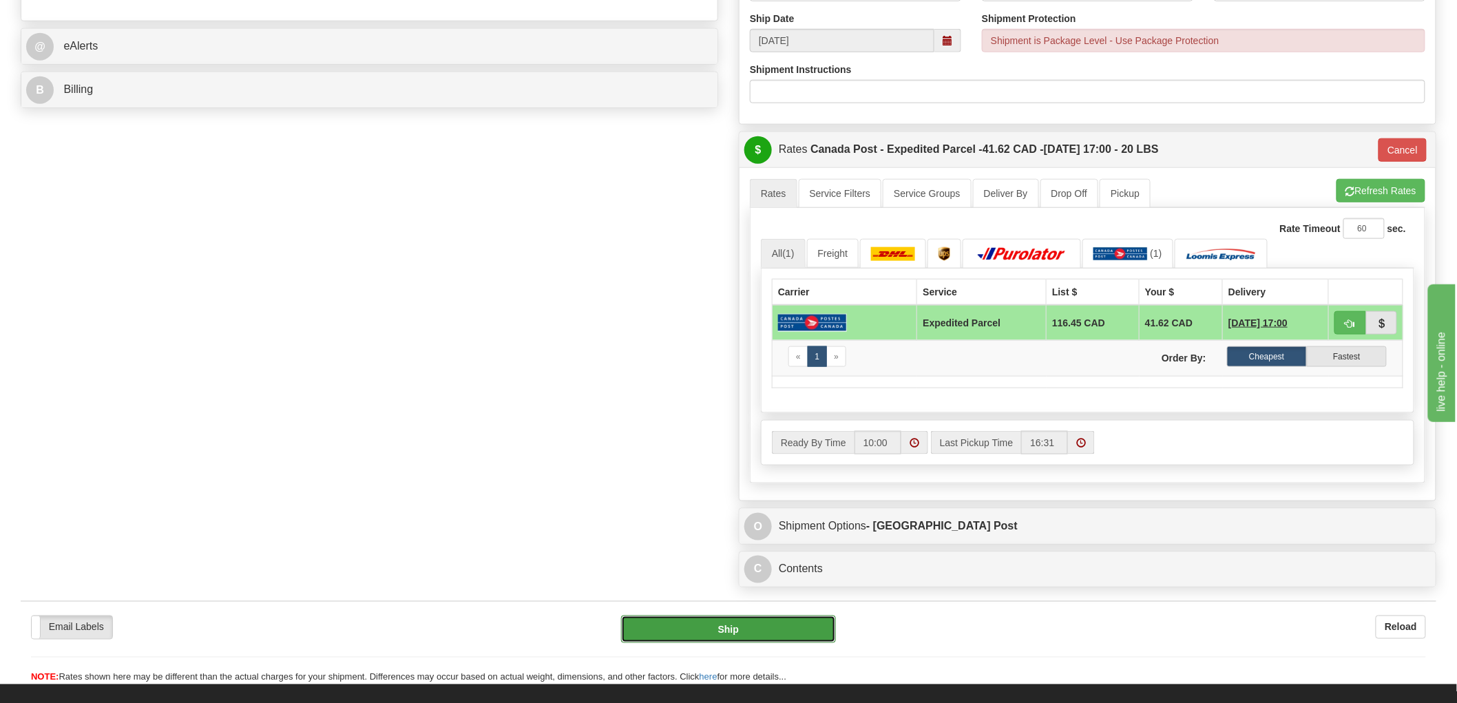
click at [703, 641] on button "Ship" at bounding box center [728, 629] width 215 height 28
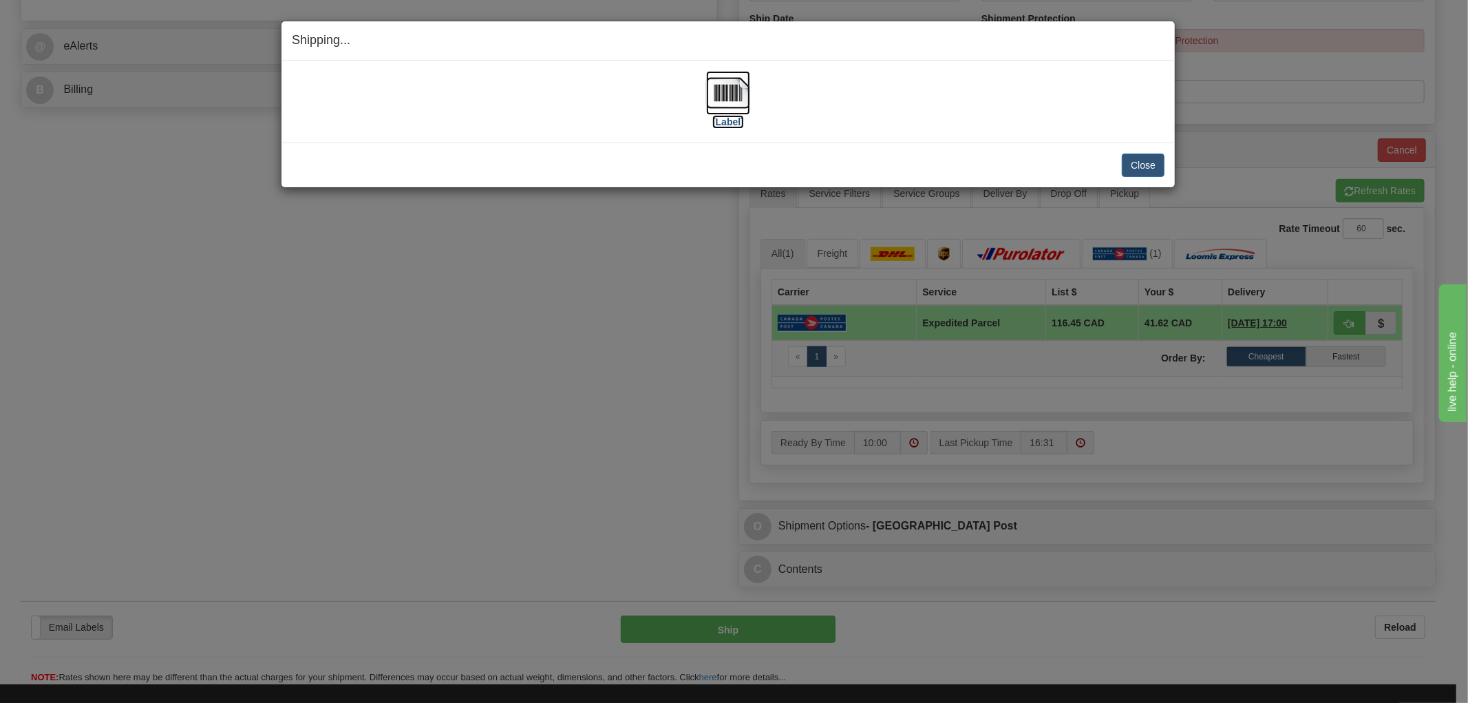
click at [742, 90] on img at bounding box center [728, 93] width 44 height 44
click at [947, 164] on div "Close Cancel" at bounding box center [728, 165] width 873 height 23
click at [1131, 166] on button "Close" at bounding box center [1143, 165] width 43 height 23
